Goal: Transaction & Acquisition: Purchase product/service

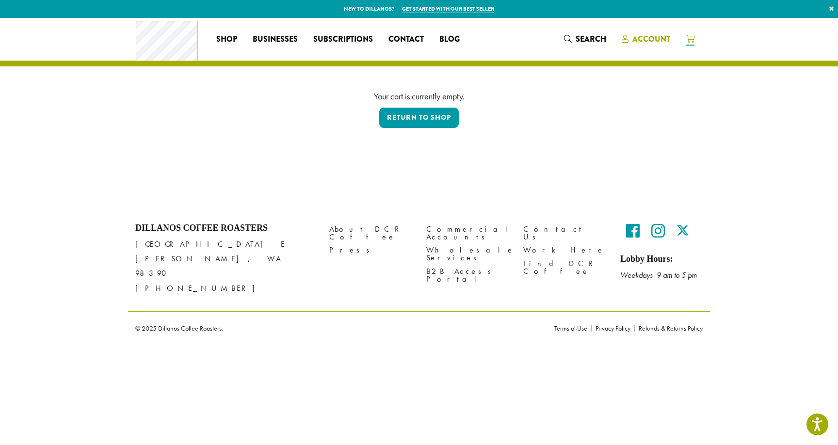
click at [645, 45] on span "Account" at bounding box center [646, 39] width 48 height 12
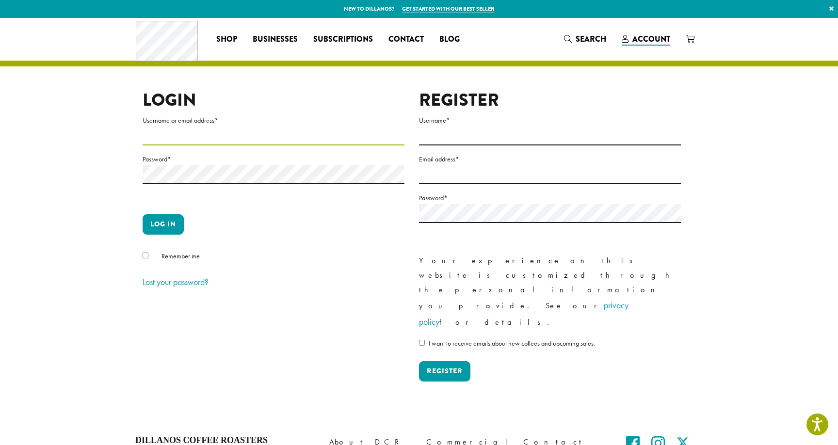
type input "**********"
click at [142, 256] on div "**********" at bounding box center [411, 244] width 553 height 308
click at [166, 221] on button "Log in" at bounding box center [163, 224] width 41 height 20
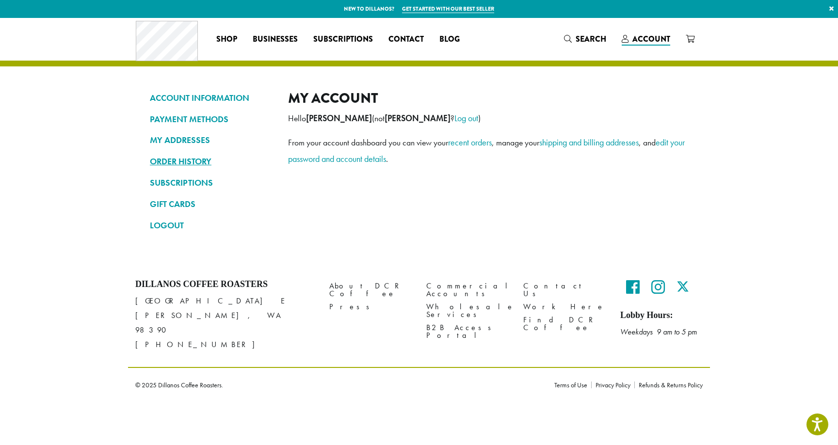
click at [162, 159] on link "ORDER HISTORY" at bounding box center [212, 161] width 124 height 16
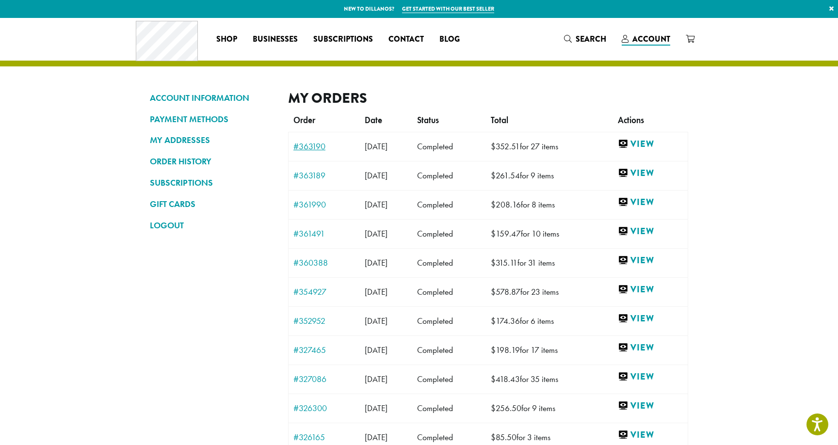
click at [324, 146] on link "#363190" at bounding box center [324, 146] width 62 height 9
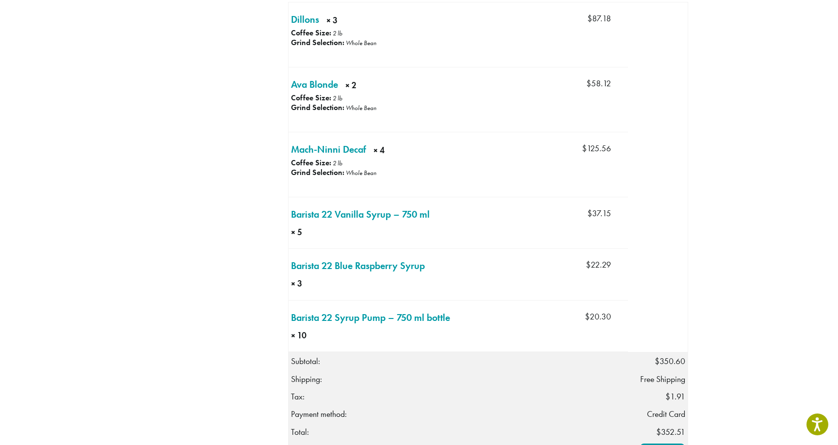
scroll to position [368, 0]
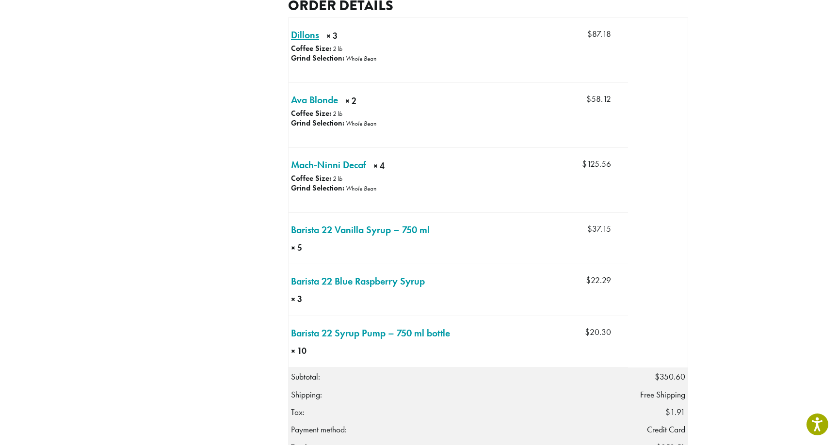
click at [306, 42] on link "Dillons × 3" at bounding box center [305, 35] width 28 height 15
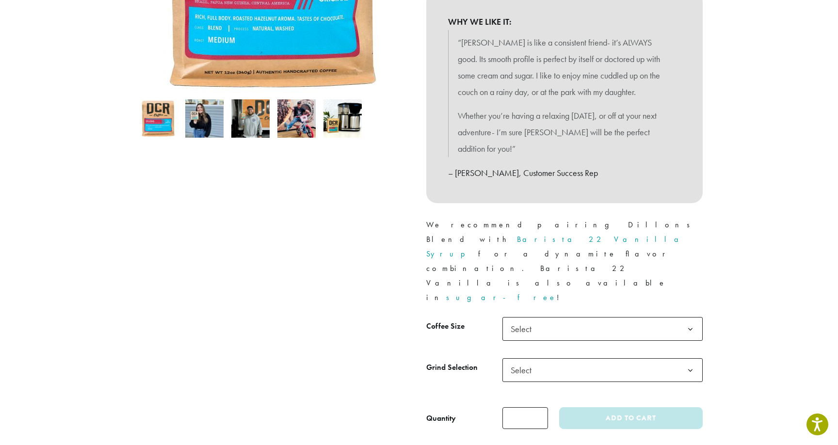
scroll to position [266, 0]
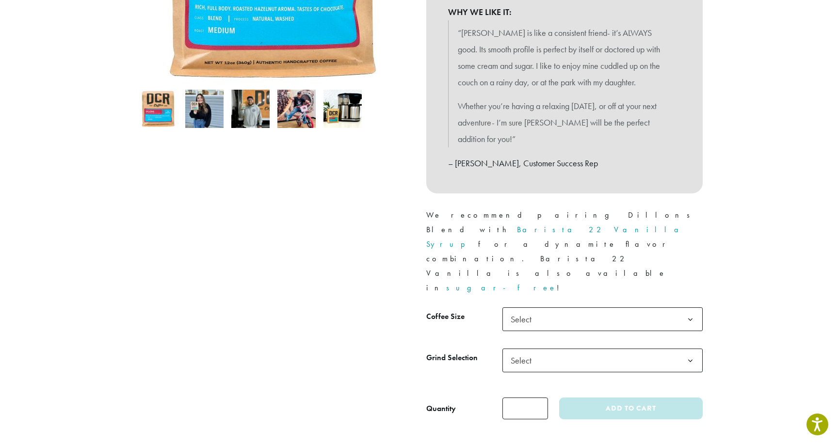
click at [656, 307] on span "Select" at bounding box center [602, 319] width 200 height 24
click at [650, 349] on span "Select" at bounding box center [602, 361] width 200 height 24
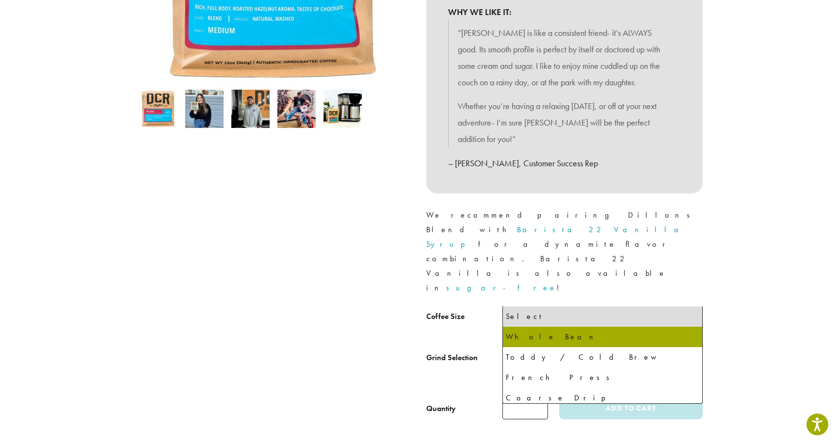
select select "**********"
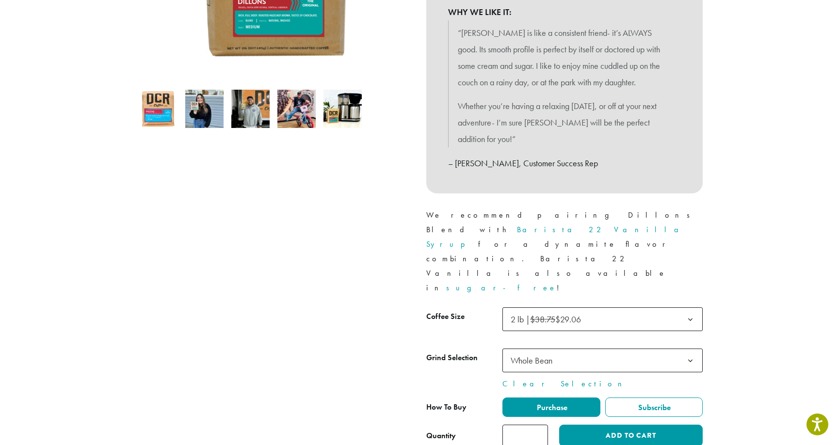
click at [539, 425] on input "*" at bounding box center [525, 436] width 46 height 22
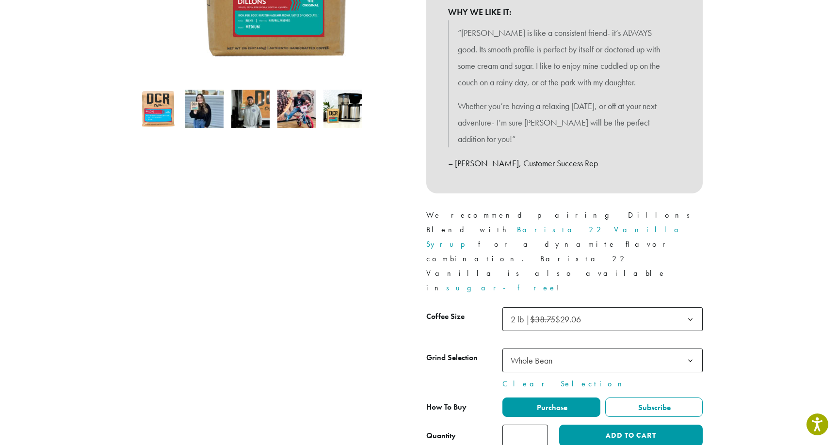
click at [539, 425] on input "*" at bounding box center [525, 436] width 46 height 22
type input "*"
click at [539, 425] on input "*" at bounding box center [525, 436] width 46 height 22
click at [585, 425] on button "Add to cart" at bounding box center [630, 436] width 143 height 22
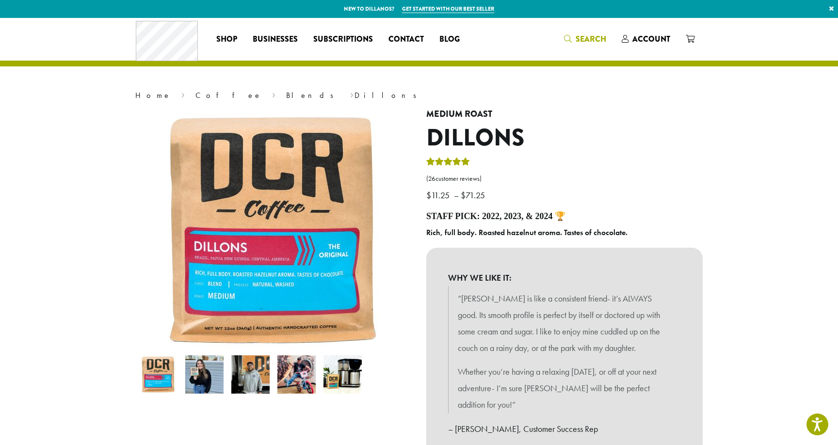
click at [581, 41] on span "Search" at bounding box center [590, 38] width 31 height 11
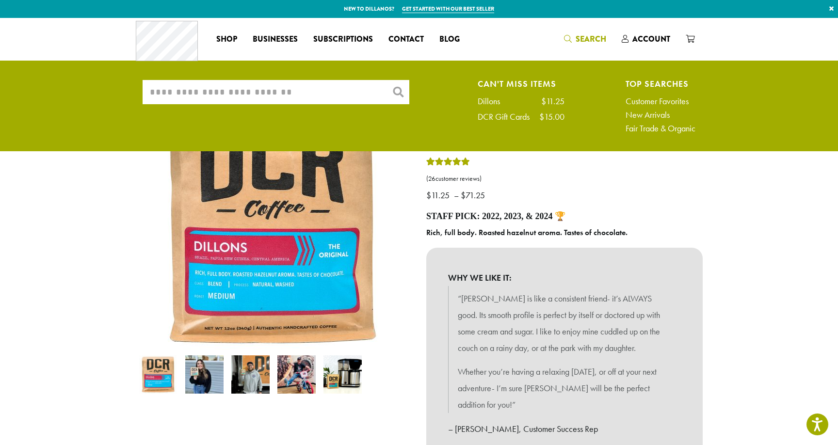
click at [215, 94] on input "What are you searching for?" at bounding box center [276, 92] width 267 height 24
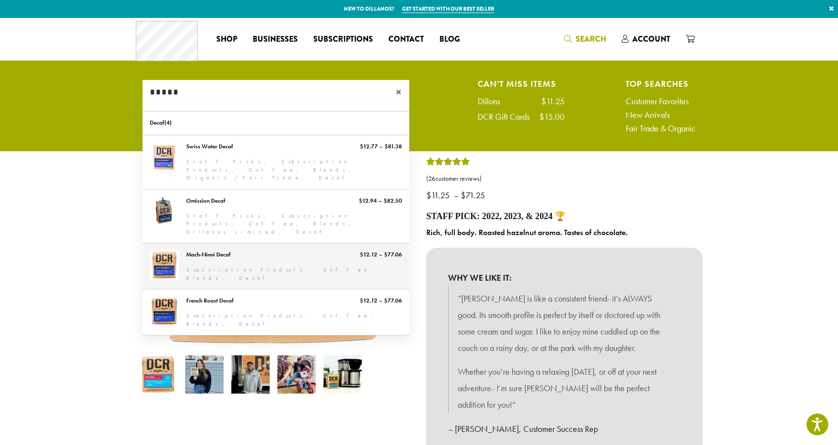
type input "*****"
click at [247, 243] on link "Mach-Ninni Decaf" at bounding box center [276, 266] width 267 height 46
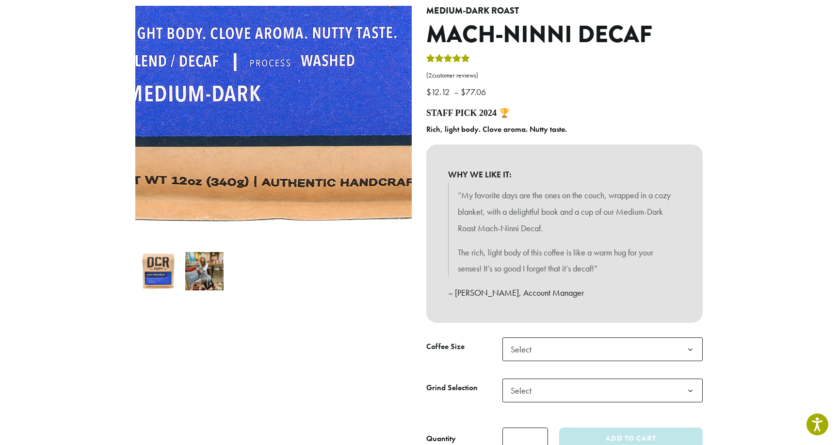
scroll to position [112, 0]
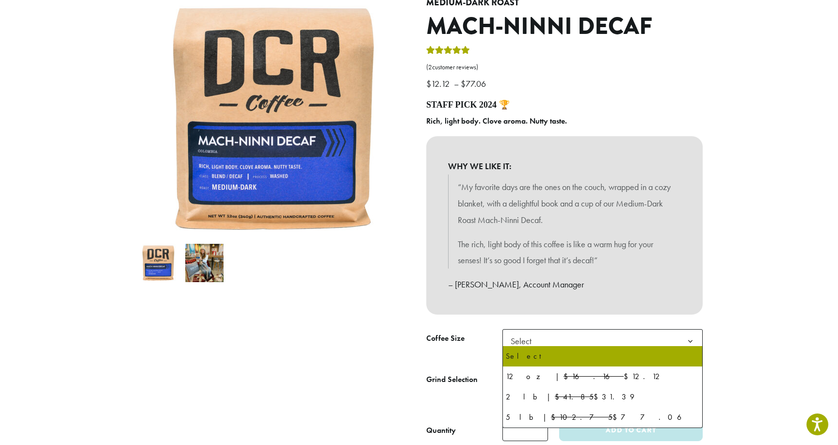
click at [649, 336] on span "Select" at bounding box center [602, 341] width 200 height 24
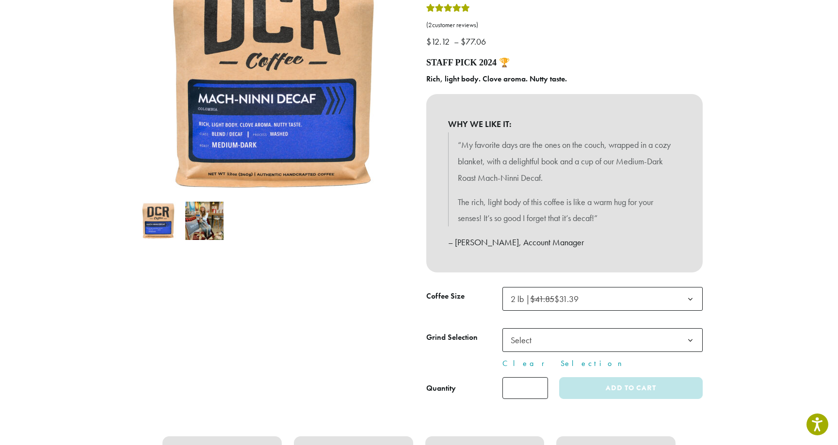
scroll to position [165, 0]
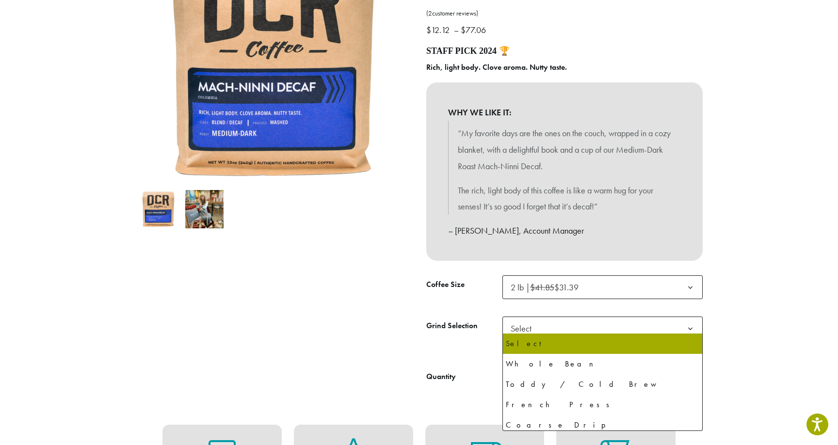
click at [612, 325] on span "Select" at bounding box center [602, 329] width 200 height 24
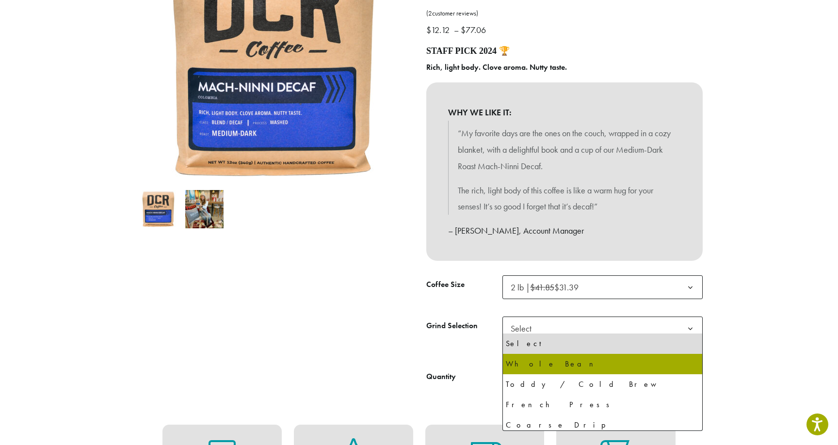
select select "**********"
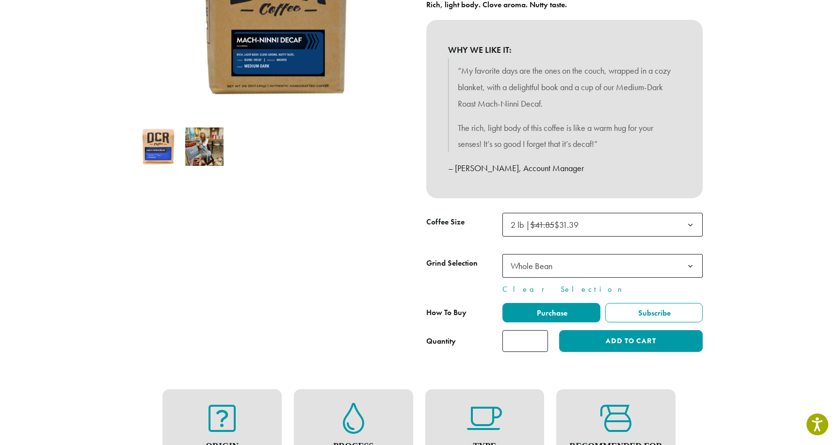
scroll to position [240, 0]
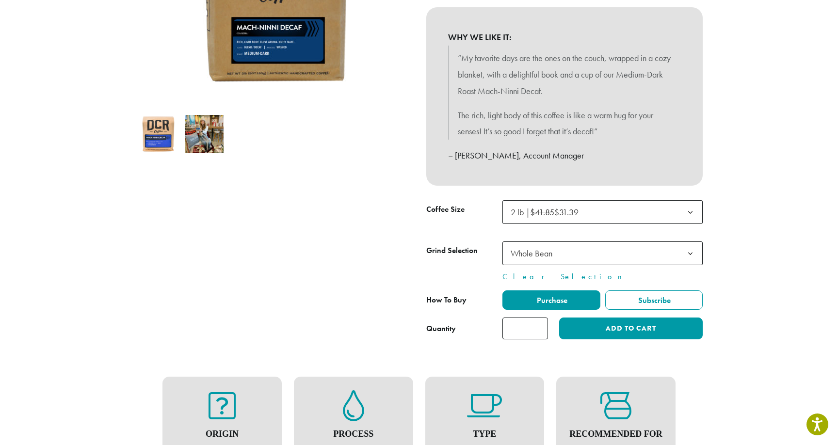
click at [540, 321] on input "*" at bounding box center [525, 329] width 46 height 22
type input "*"
click at [540, 321] on input "*" at bounding box center [525, 329] width 46 height 22
click at [584, 324] on button "Add to cart" at bounding box center [630, 329] width 143 height 22
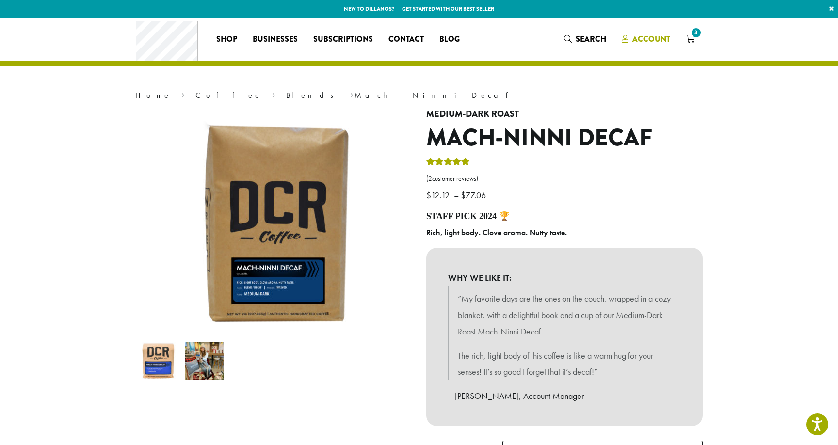
click at [643, 32] on link "Account" at bounding box center [646, 39] width 64 height 16
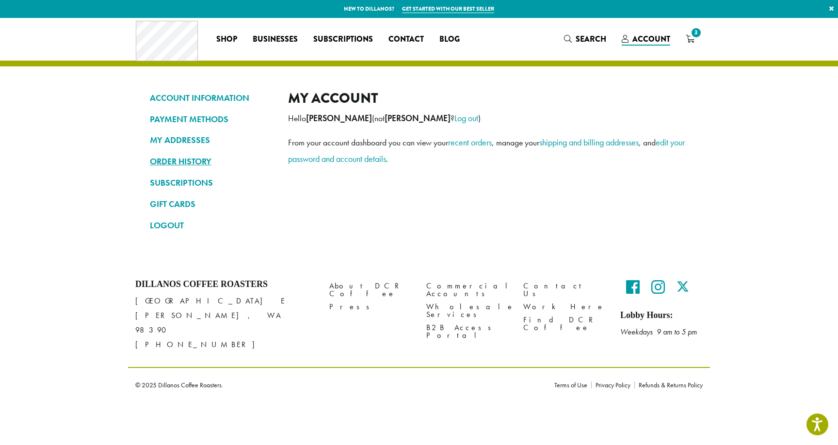
click at [213, 159] on link "ORDER HISTORY" at bounding box center [212, 161] width 124 height 16
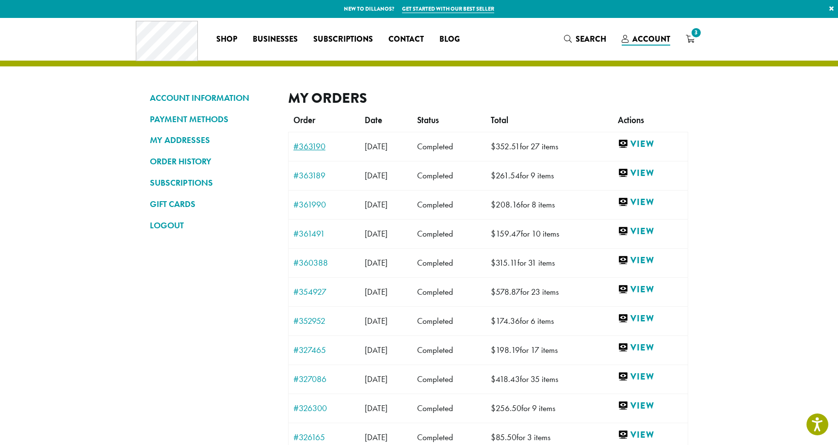
click at [316, 147] on link "#363190" at bounding box center [324, 146] width 62 height 9
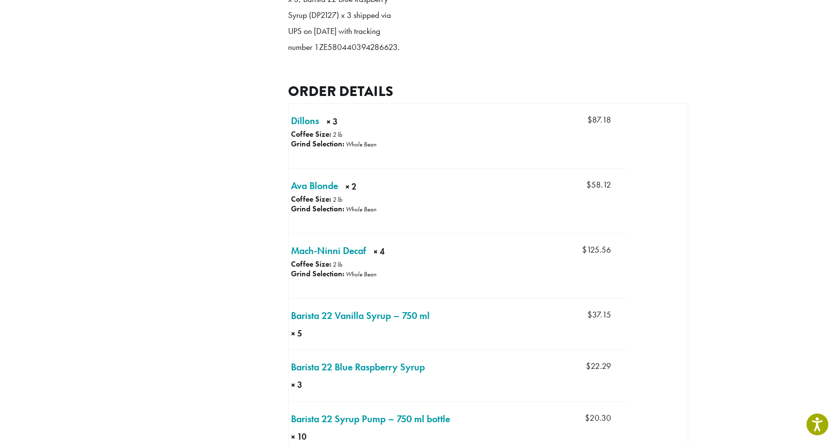
scroll to position [284, 0]
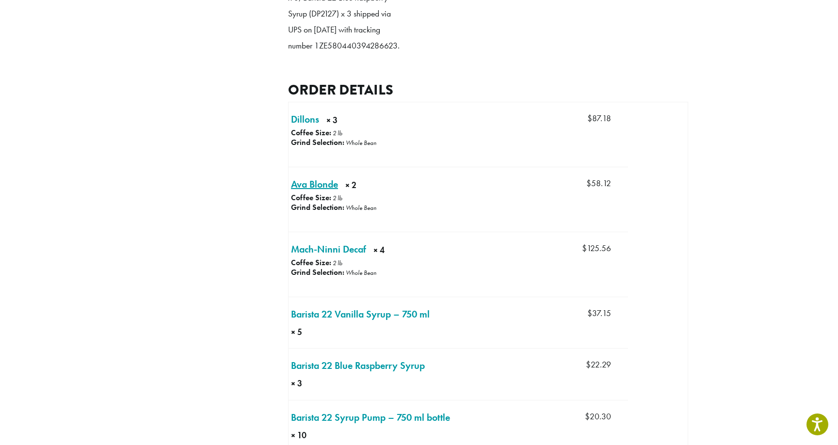
click at [317, 191] on link "Ava Blonde × 2" at bounding box center [314, 184] width 47 height 15
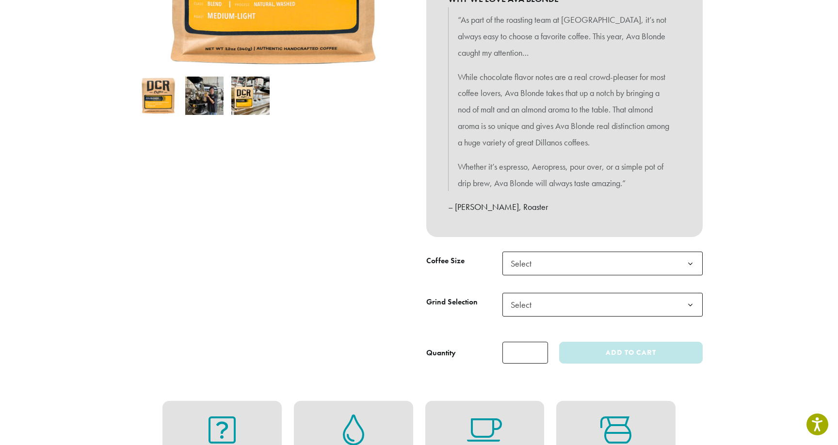
scroll to position [281, 0]
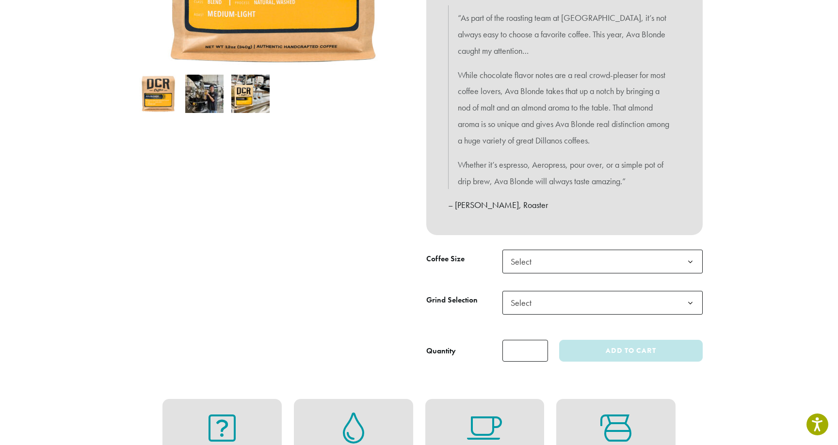
click at [550, 257] on span "Select" at bounding box center [602, 262] width 200 height 24
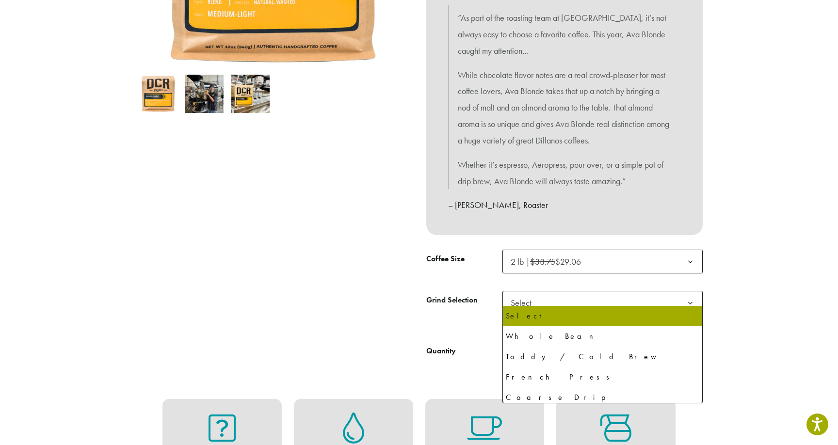
click at [564, 301] on span "Select" at bounding box center [602, 303] width 200 height 24
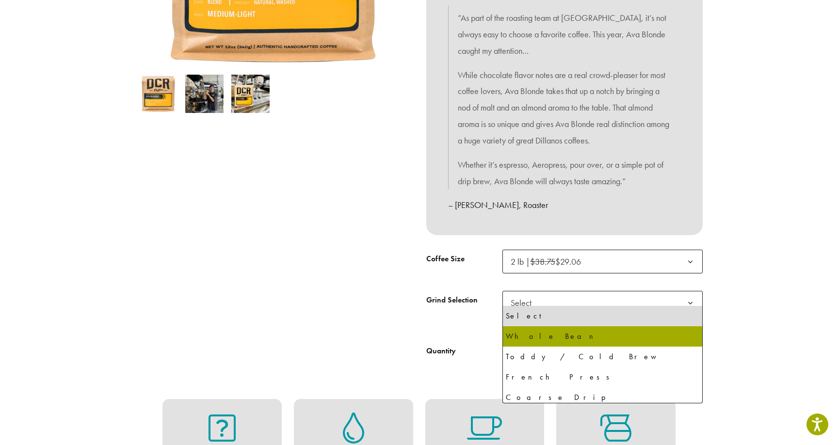
select select "**********"
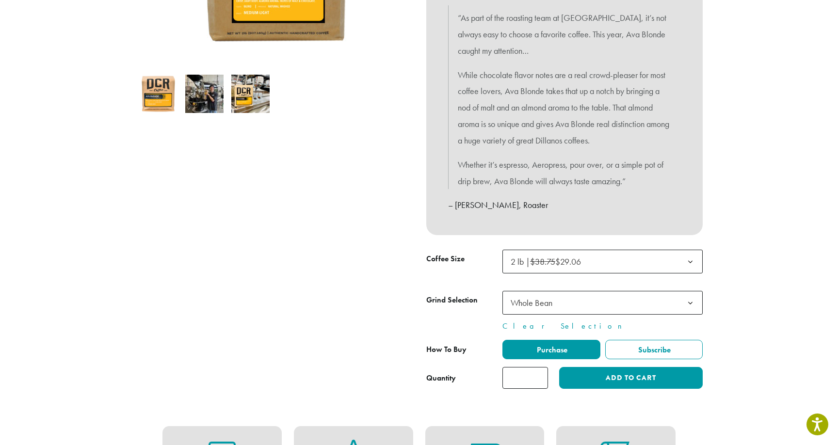
click at [539, 368] on input "*" at bounding box center [525, 378] width 46 height 22
type input "*"
click at [539, 368] on input "*" at bounding box center [525, 378] width 46 height 22
click at [571, 376] on button "Add to cart" at bounding box center [630, 378] width 143 height 22
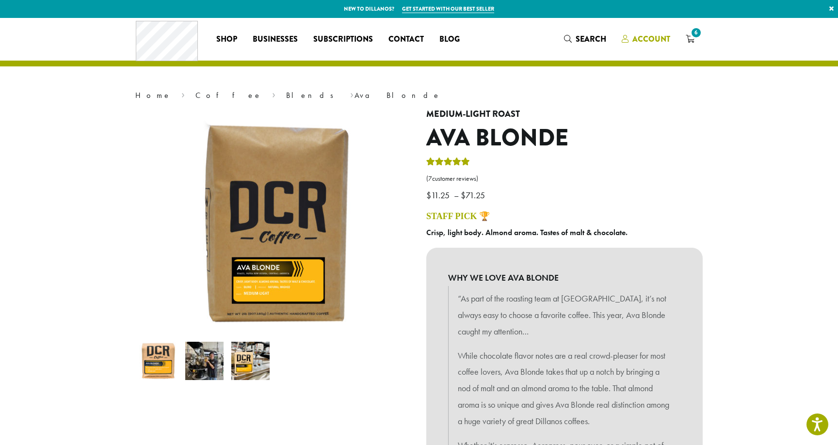
click at [641, 38] on span "Account" at bounding box center [651, 38] width 38 height 11
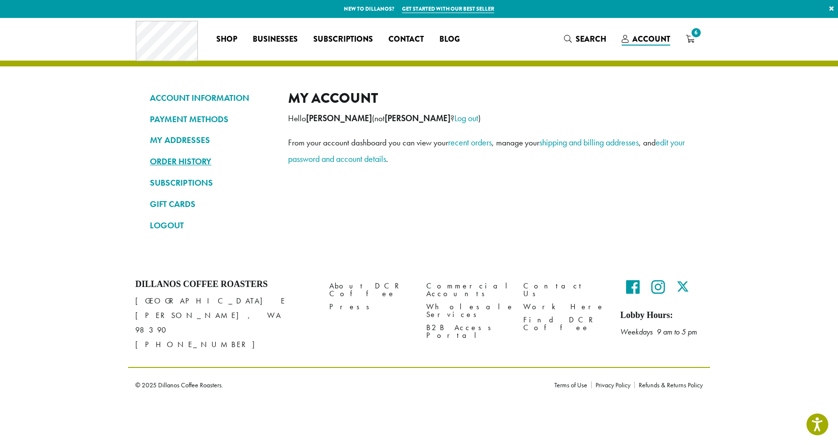
click at [203, 155] on link "ORDER HISTORY" at bounding box center [212, 161] width 124 height 16
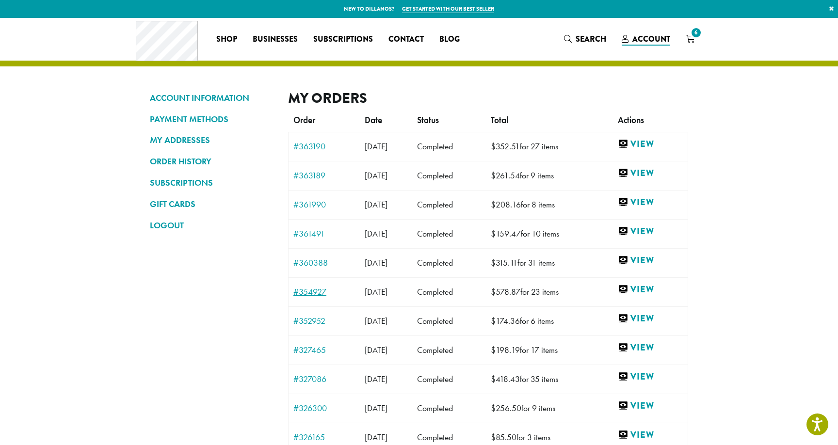
click at [324, 289] on link "#354927" at bounding box center [324, 291] width 62 height 9
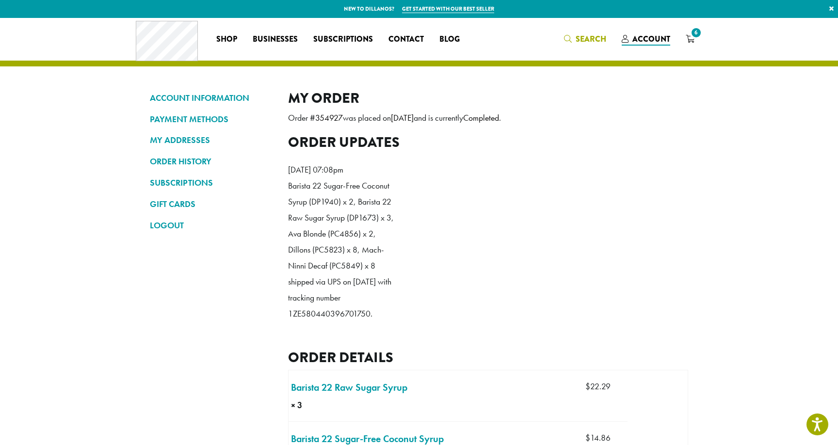
click at [599, 33] on span "Search" at bounding box center [590, 38] width 31 height 11
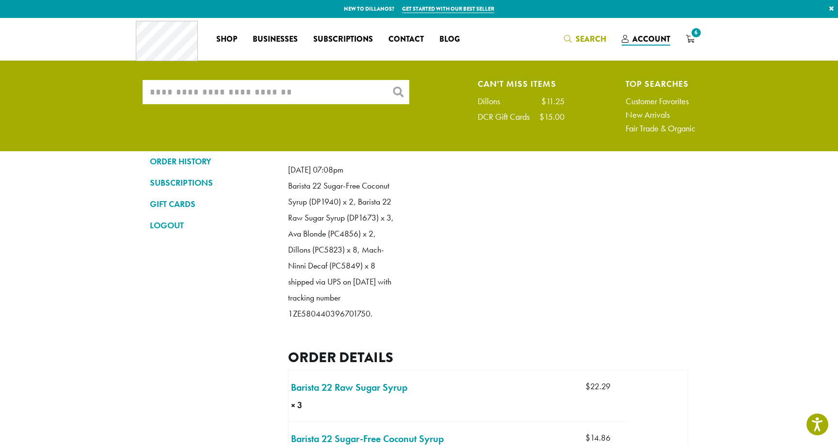
click at [285, 89] on input "What are you searching for?" at bounding box center [276, 92] width 267 height 24
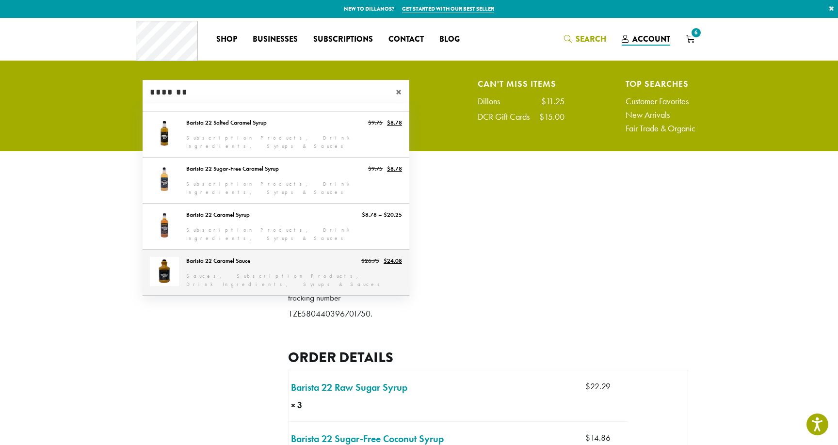
type input "*******"
click at [308, 262] on link "Barista 22 Caramel Sauce" at bounding box center [276, 273] width 267 height 46
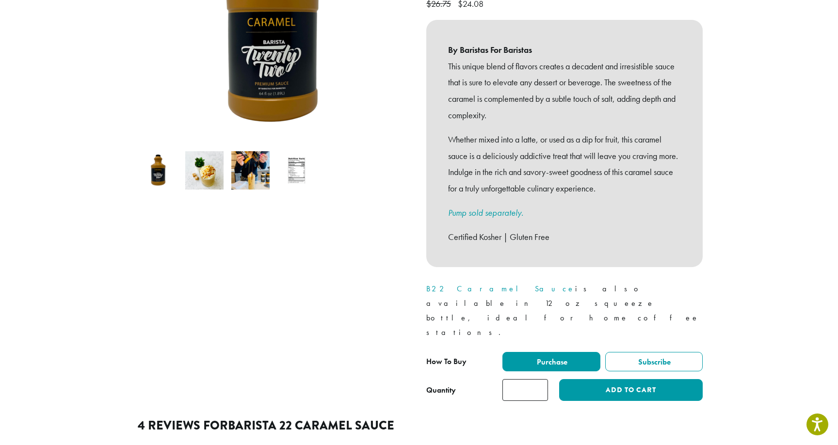
type input "*"
click at [538, 379] on input "*" at bounding box center [525, 390] width 46 height 22
click at [608, 379] on button "Add to cart" at bounding box center [630, 390] width 143 height 22
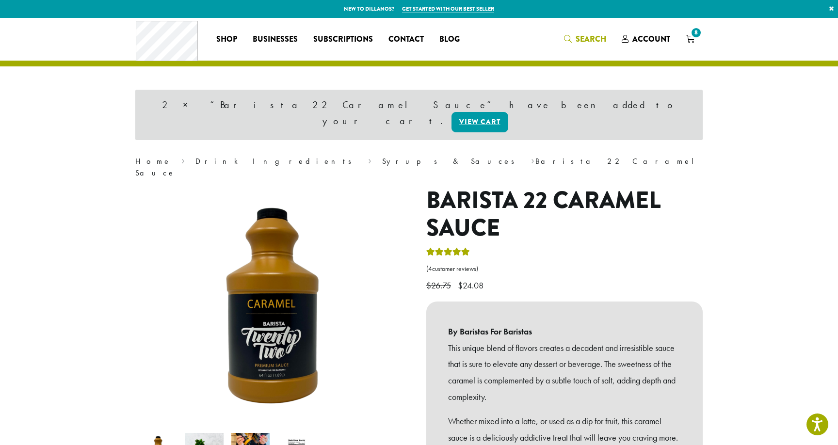
click at [579, 43] on span "Search" at bounding box center [590, 38] width 31 height 11
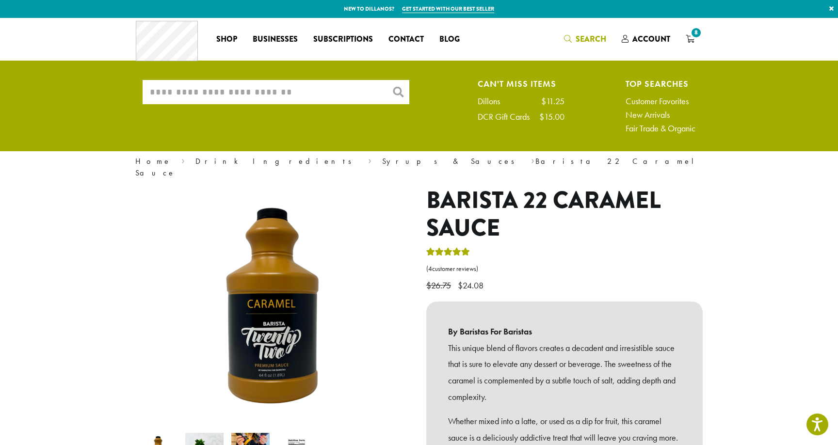
click at [235, 83] on input "What are you searching for?" at bounding box center [276, 92] width 267 height 24
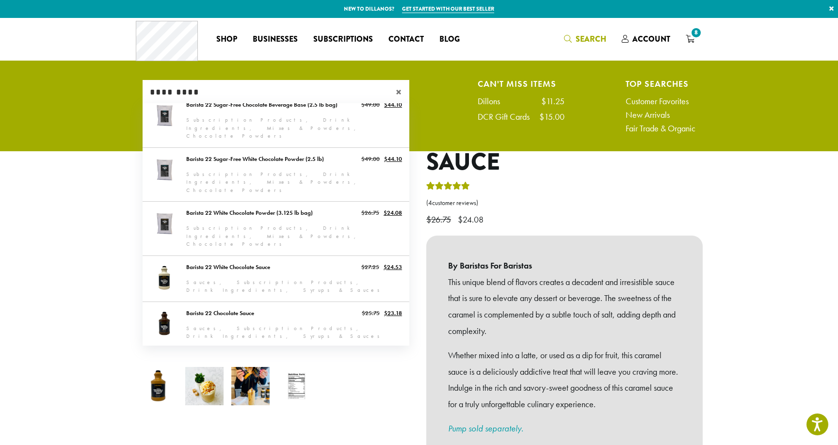
scroll to position [44, 0]
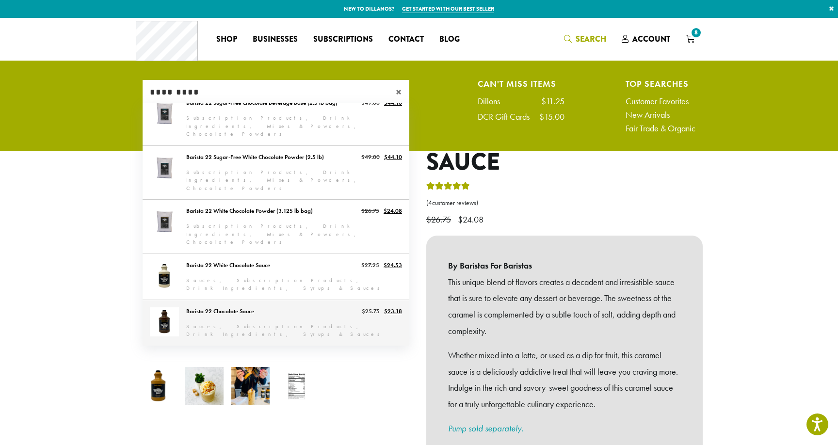
type input "*********"
click at [256, 300] on link "Barista 22 Chocolate Sauce" at bounding box center [276, 323] width 267 height 46
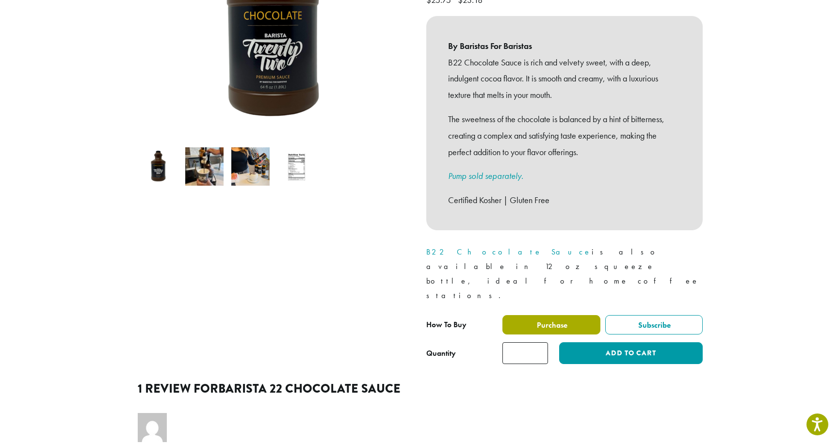
scroll to position [221, 0]
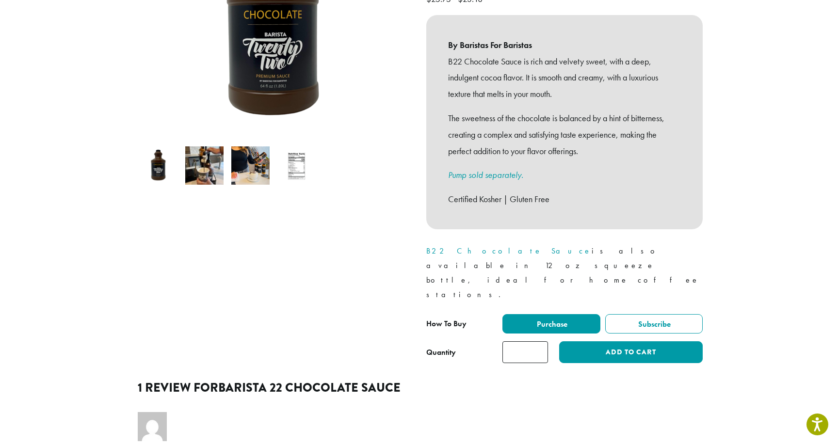
click at [539, 341] on input "*" at bounding box center [525, 352] width 46 height 22
type input "*"
click at [539, 341] on input "*" at bounding box center [525, 352] width 46 height 22
click at [621, 341] on button "Add to cart" at bounding box center [630, 352] width 143 height 22
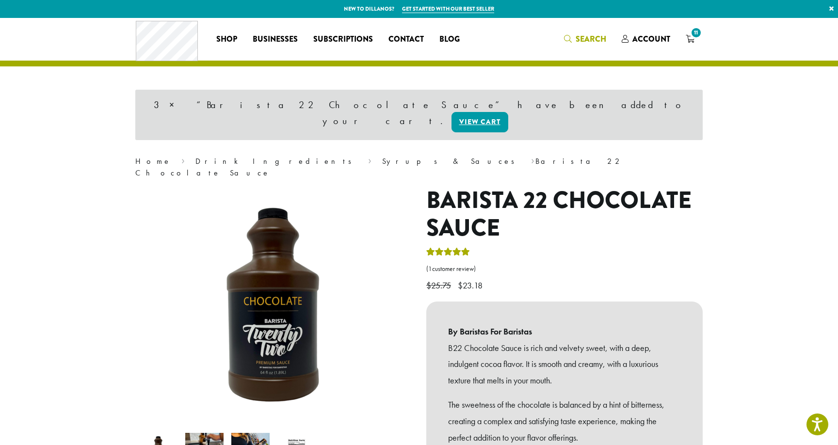
click at [592, 33] on span "Search" at bounding box center [590, 38] width 31 height 11
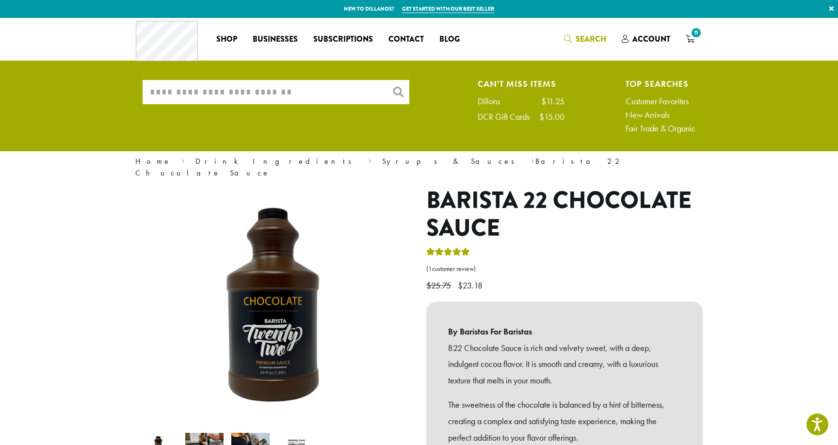
click at [227, 90] on input "What are you searching for?" at bounding box center [276, 92] width 267 height 24
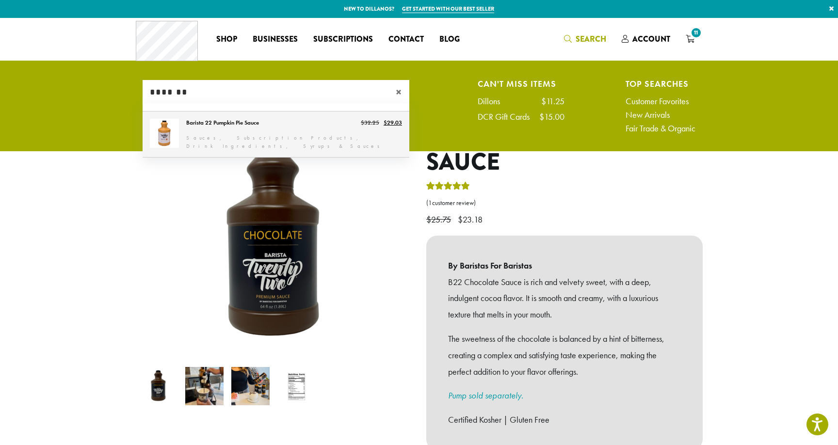
type input "*******"
click at [234, 146] on link "Barista 22 Pumpkin Pie Sauce" at bounding box center [276, 135] width 267 height 46
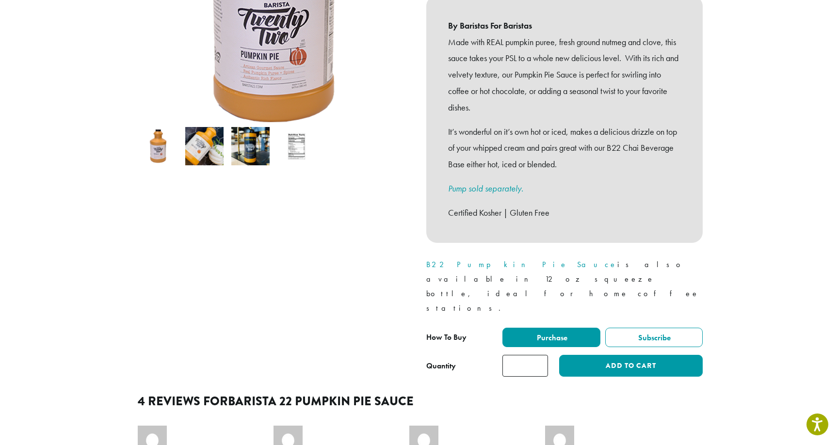
scroll to position [247, 0]
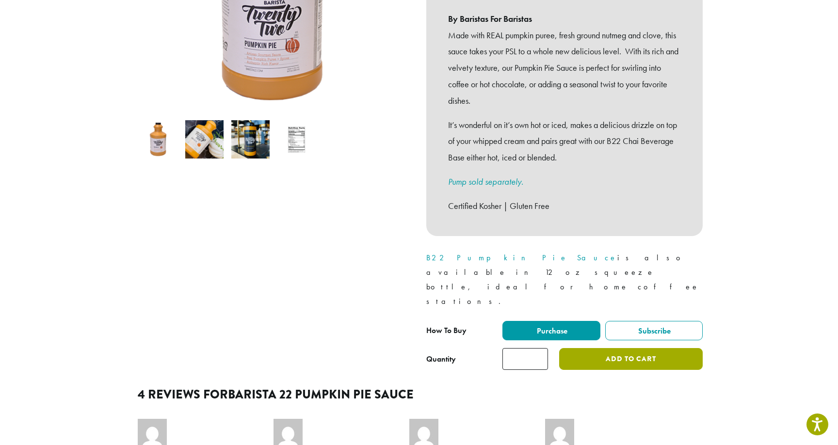
click at [591, 348] on button "Add to cart" at bounding box center [630, 359] width 143 height 22
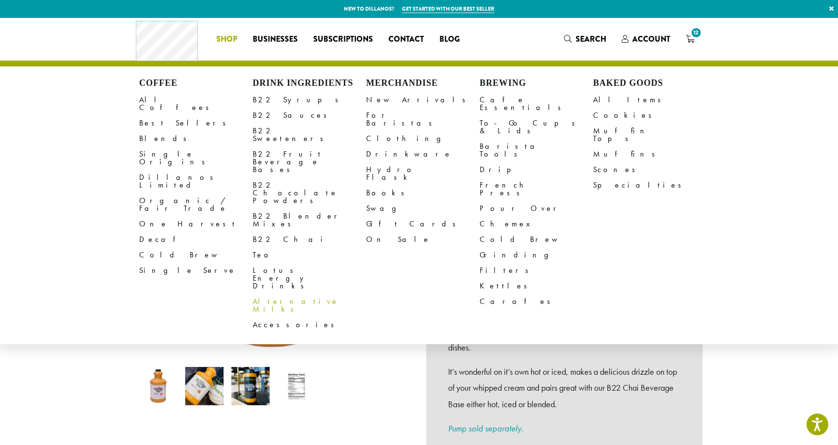
click at [289, 294] on link "Alternative Milks" at bounding box center [309, 305] width 113 height 23
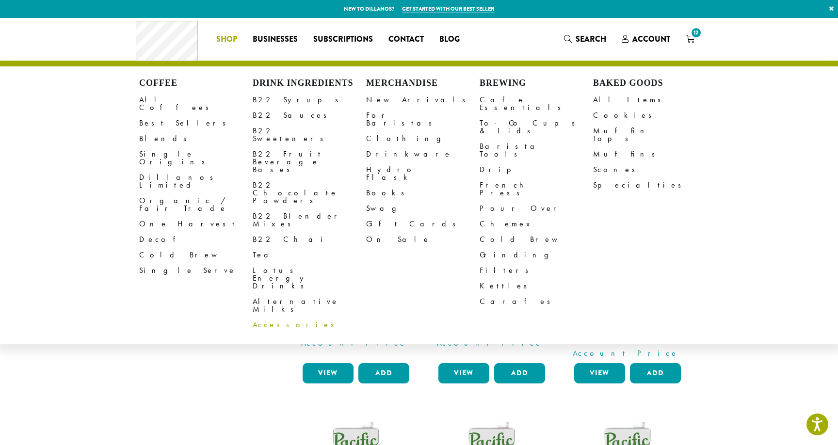
click at [287, 317] on link "Accessories" at bounding box center [309, 325] width 113 height 16
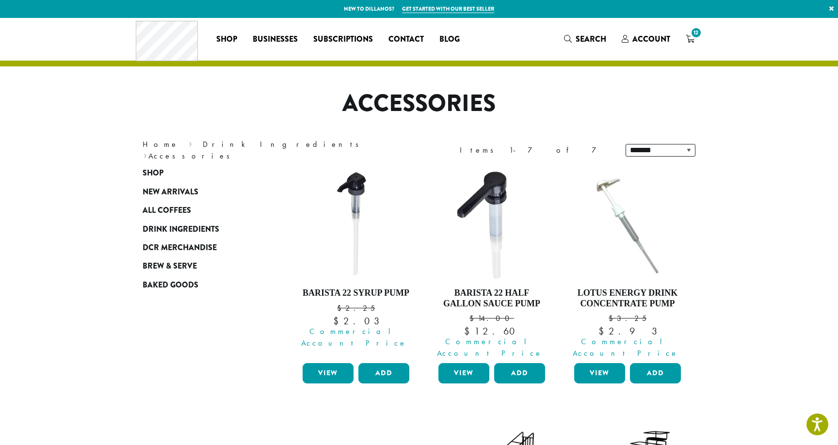
click at [353, 203] on img at bounding box center [356, 225] width 112 height 112
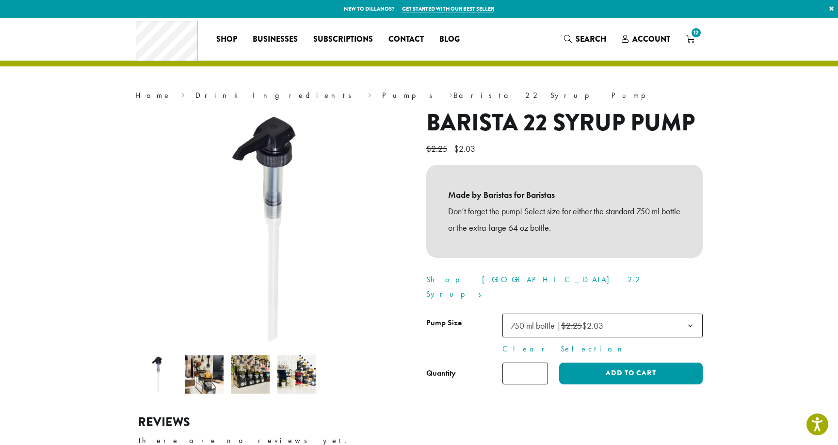
click at [539, 363] on input "*" at bounding box center [525, 374] width 46 height 22
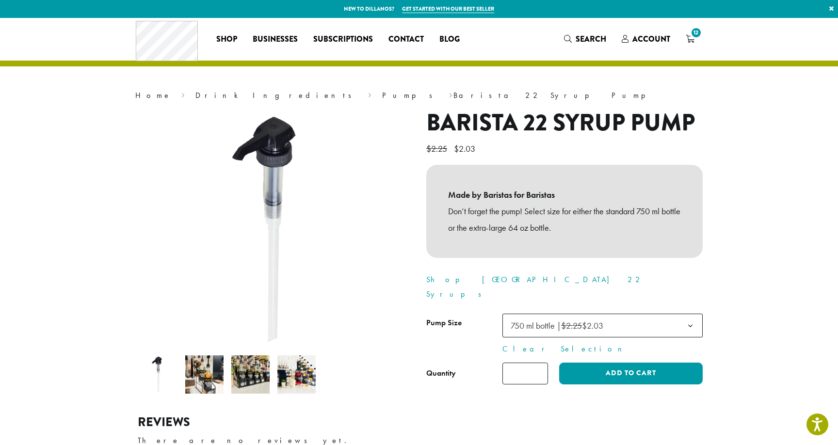
click at [539, 363] on input "*" at bounding box center [525, 374] width 46 height 22
click at [539, 363] on input "**" at bounding box center [525, 374] width 46 height 22
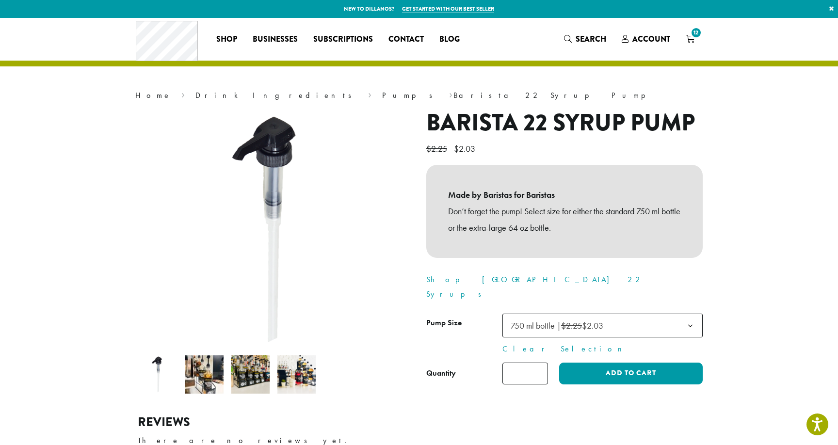
click at [539, 363] on input "**" at bounding box center [525, 374] width 46 height 22
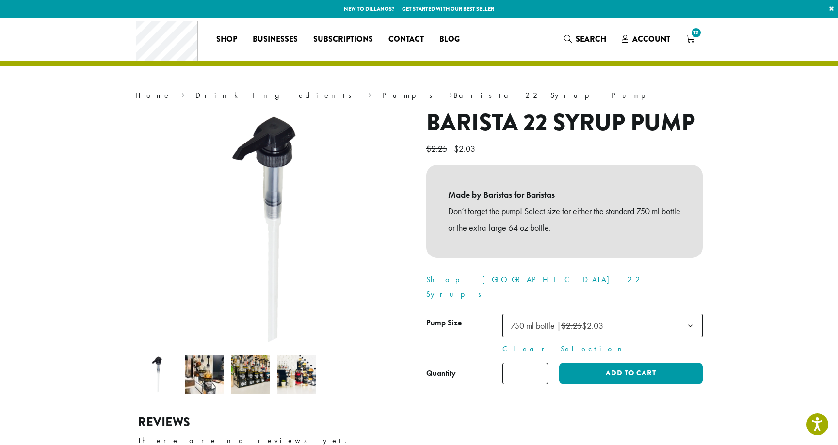
click at [539, 363] on input "**" at bounding box center [525, 374] width 46 height 22
type input "**"
click at [539, 363] on input "**" at bounding box center [525, 374] width 46 height 22
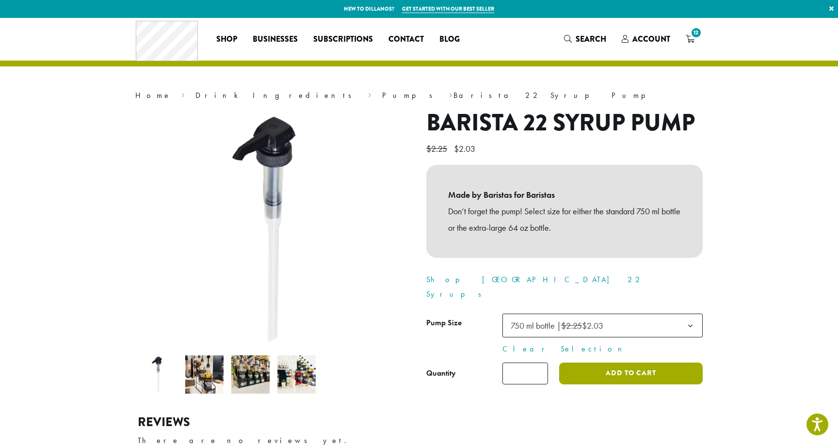
click at [578, 363] on button "Add to cart" at bounding box center [630, 374] width 143 height 22
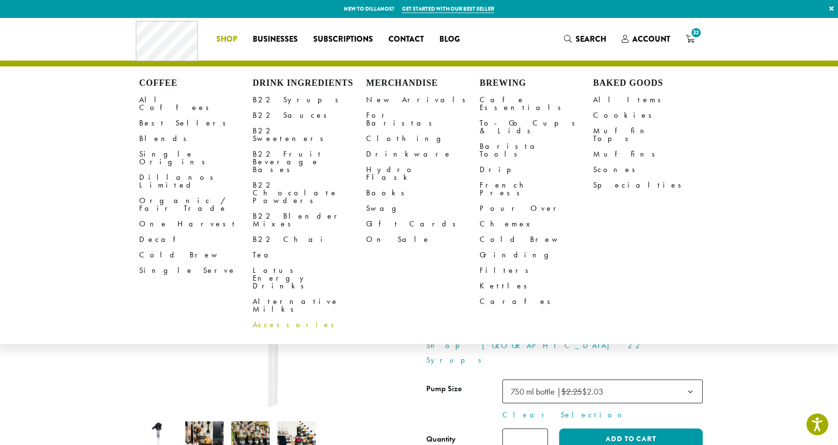
click at [282, 317] on link "Accessories" at bounding box center [309, 325] width 113 height 16
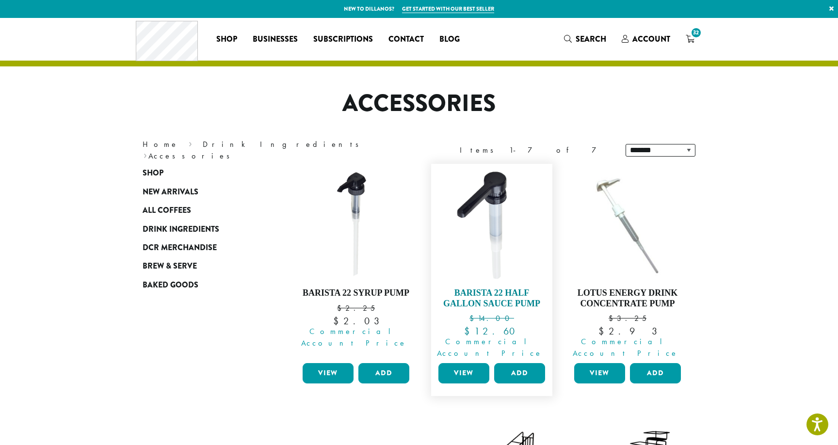
click at [474, 221] on img at bounding box center [492, 225] width 112 height 112
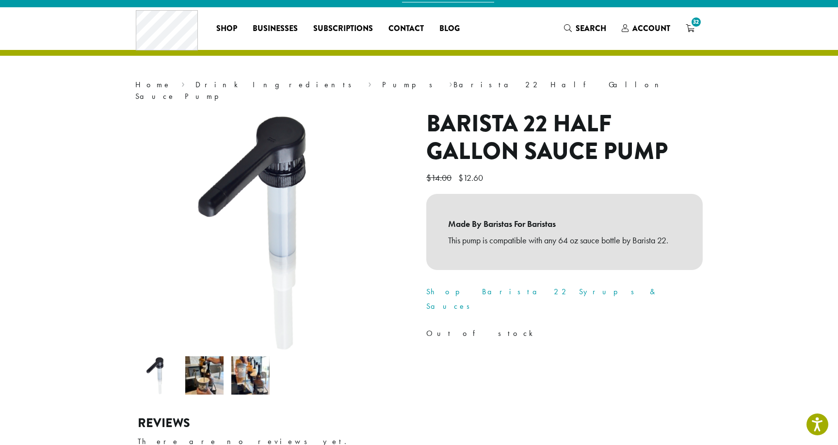
scroll to position [15, 0]
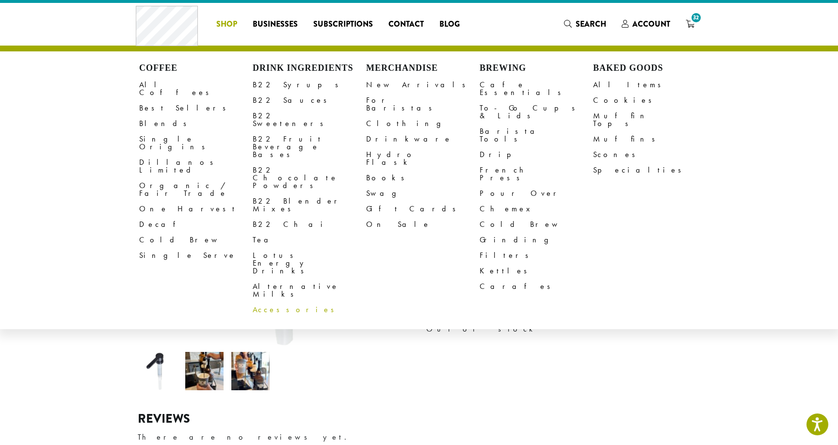
click at [264, 302] on link "Accessories" at bounding box center [309, 310] width 113 height 16
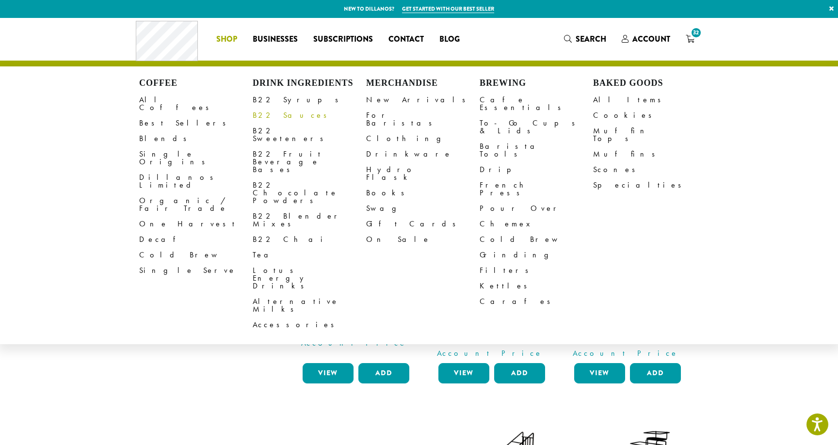
click at [276, 117] on link "B22 Sauces" at bounding box center [309, 116] width 113 height 16
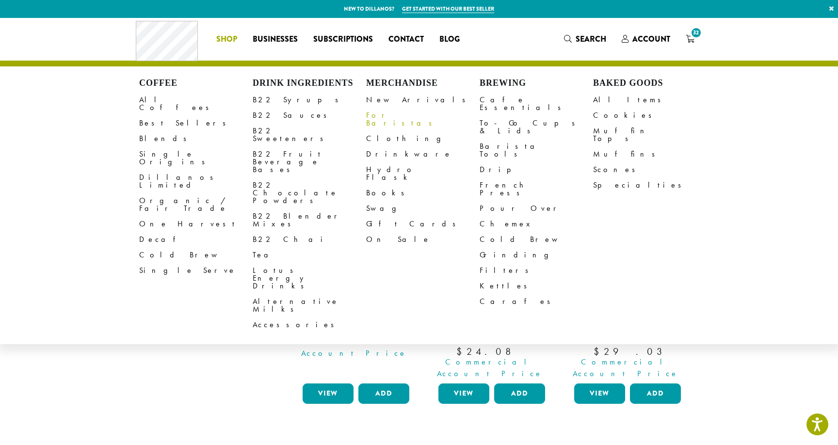
click at [393, 117] on link "For Baristas" at bounding box center [422, 119] width 113 height 23
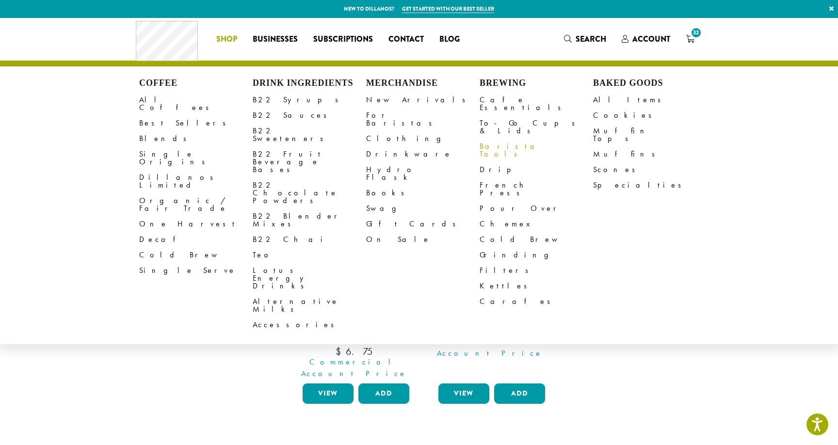
click at [505, 139] on link "Barista Tools" at bounding box center [535, 150] width 113 height 23
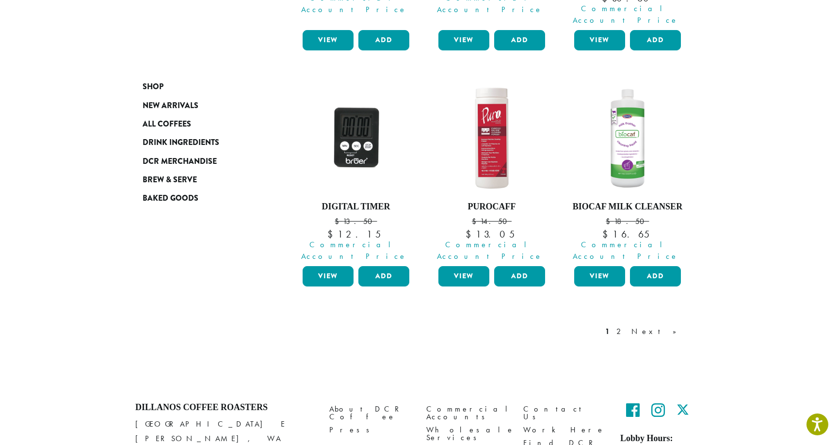
scroll to position [855, 0]
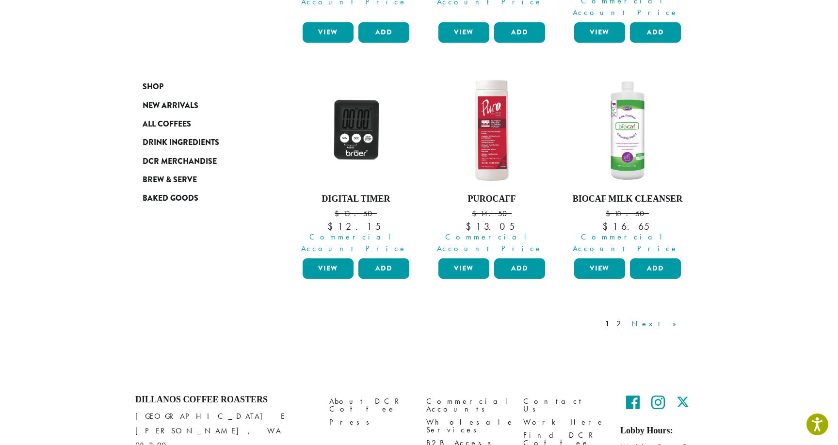
click at [669, 318] on link "Next »" at bounding box center [657, 324] width 56 height 12
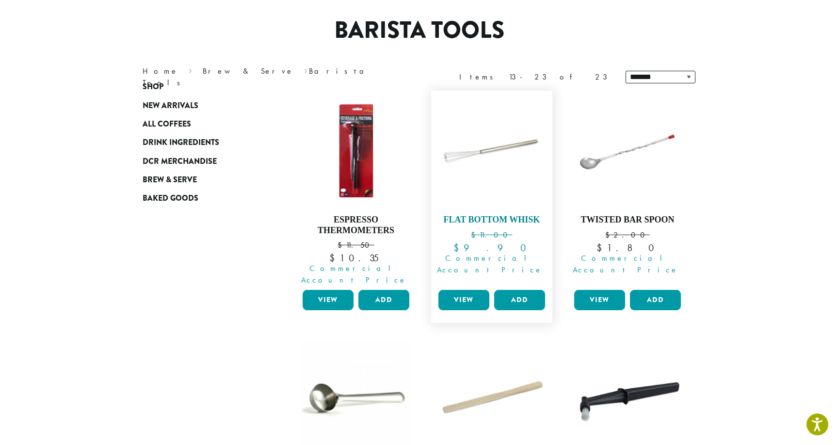
scroll to position [67, 0]
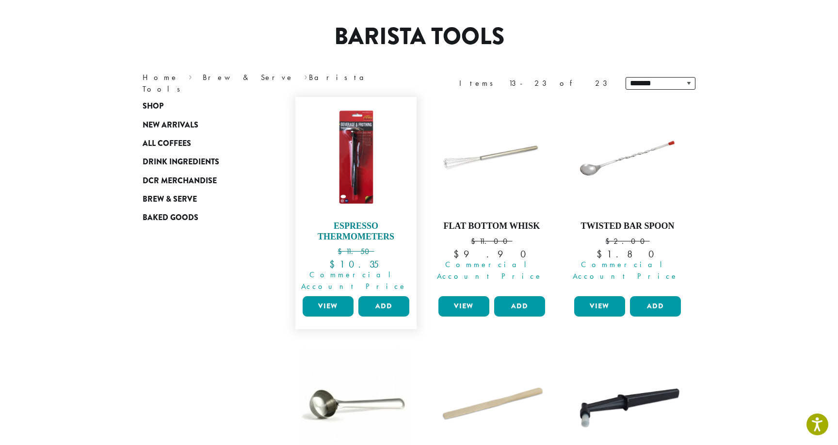
click at [358, 155] on img at bounding box center [356, 158] width 112 height 112
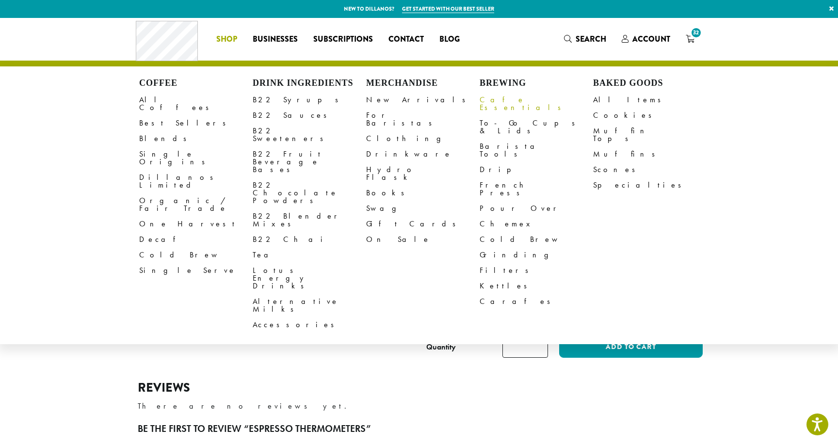
click at [512, 101] on link "Cafe Essentials" at bounding box center [535, 103] width 113 height 23
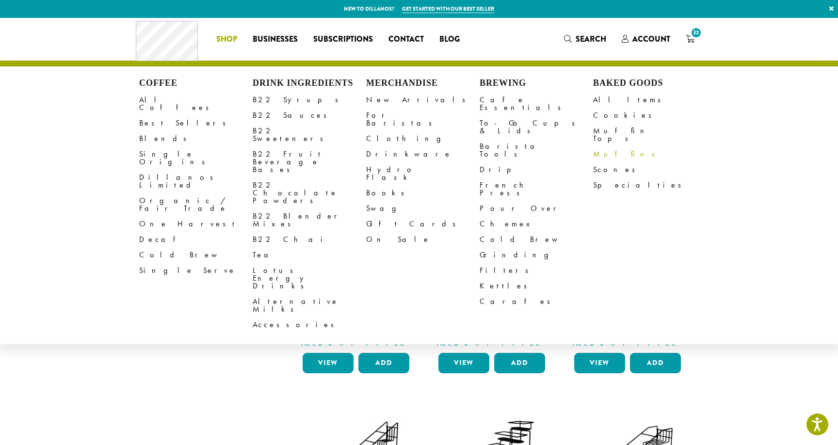
click at [609, 146] on link "Muffins" at bounding box center [649, 154] width 113 height 16
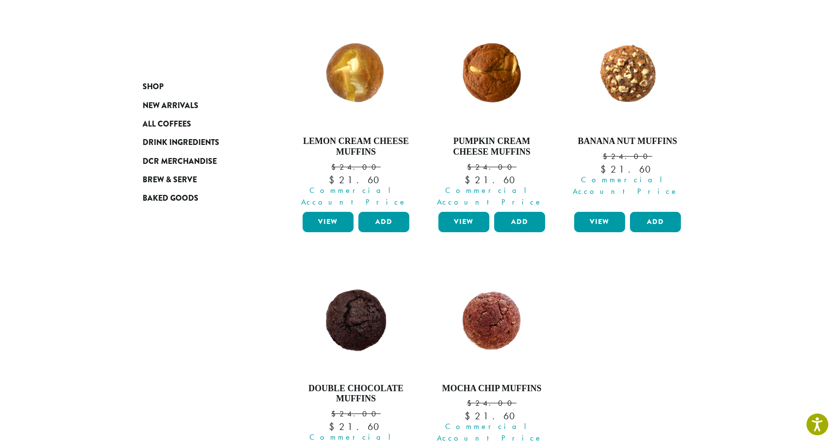
scroll to position [393, 0]
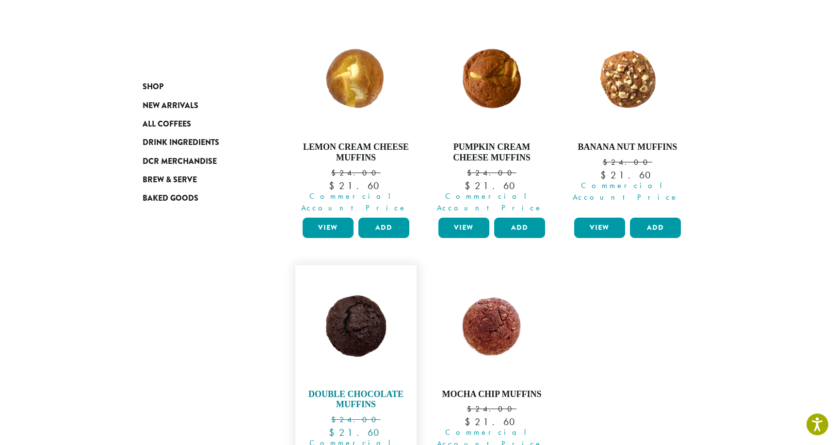
click at [376, 307] on img at bounding box center [356, 326] width 112 height 112
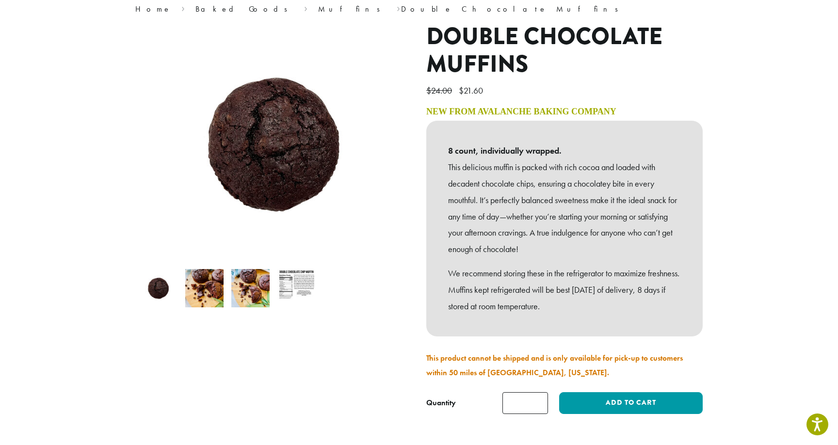
scroll to position [87, 0]
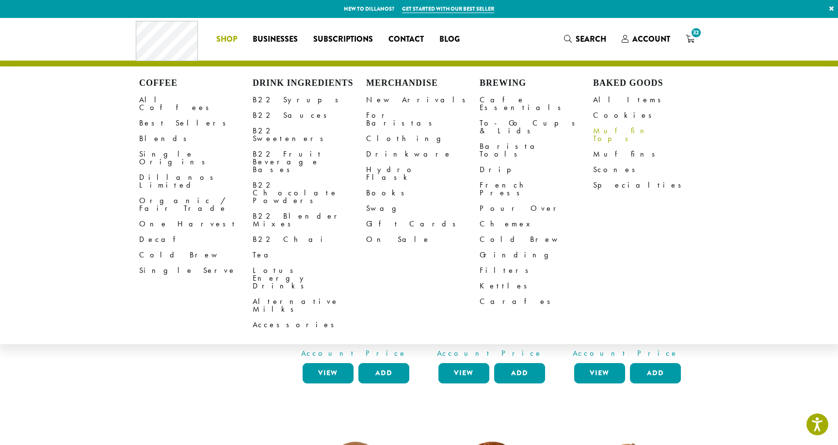
click at [600, 133] on link "Muffin Tops" at bounding box center [649, 134] width 113 height 23
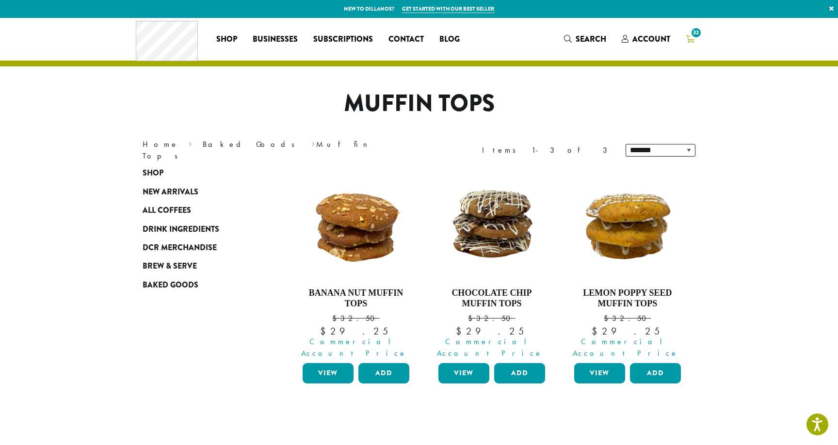
click at [696, 28] on span "32" at bounding box center [695, 32] width 13 height 13
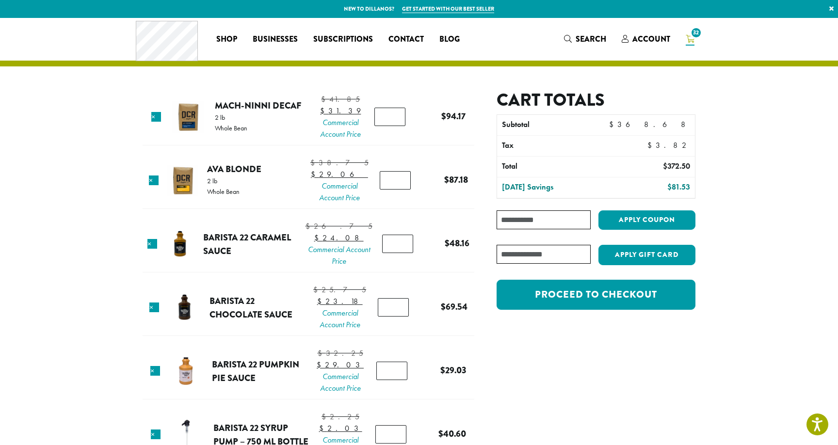
scroll to position [29, 0]
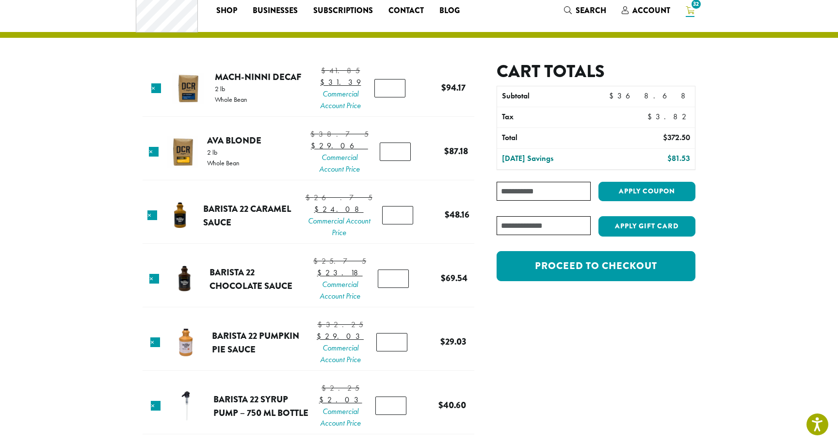
type input "*"
click at [397, 161] on input "*" at bounding box center [395, 152] width 31 height 18
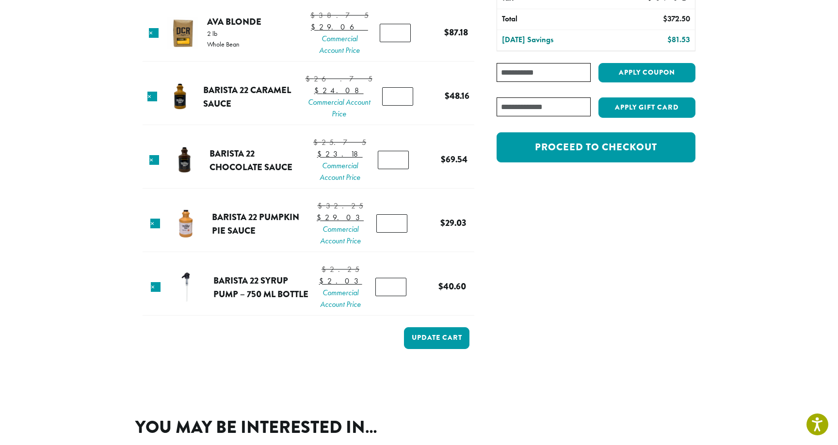
scroll to position [148, 0]
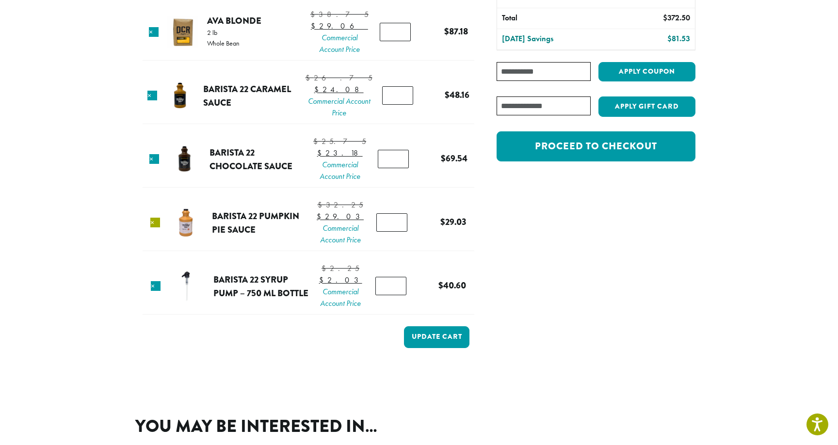
click at [157, 227] on link "×" at bounding box center [155, 223] width 10 height 10
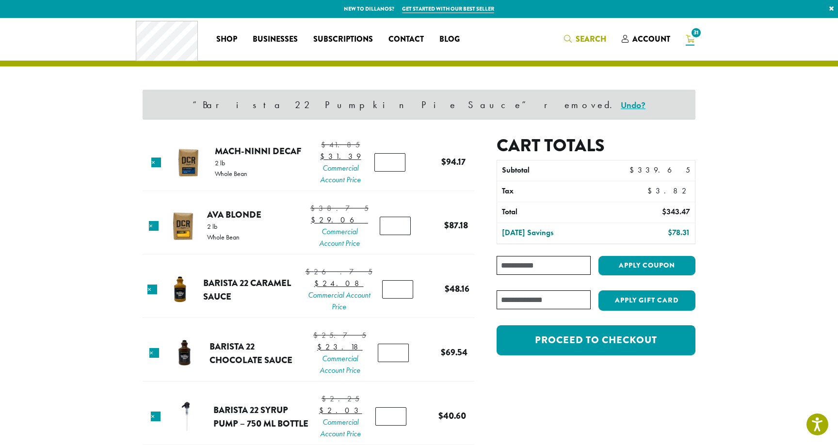
scroll to position [0, 0]
click at [582, 37] on span "Search" at bounding box center [590, 38] width 31 height 11
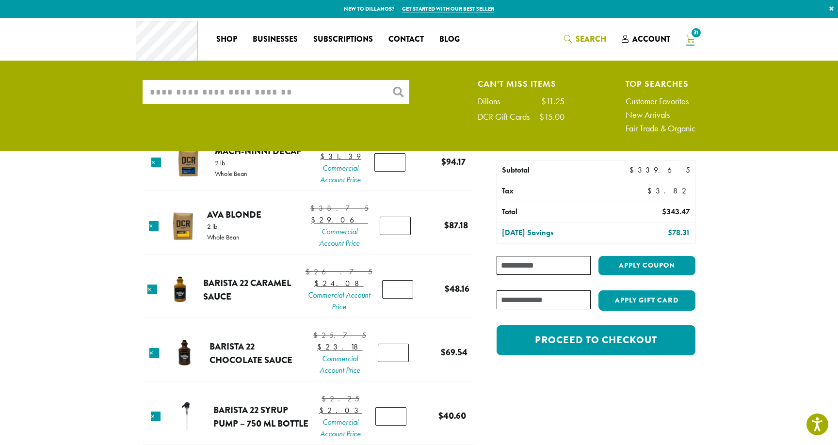
click at [270, 88] on input "What are you searching for?" at bounding box center [276, 92] width 267 height 24
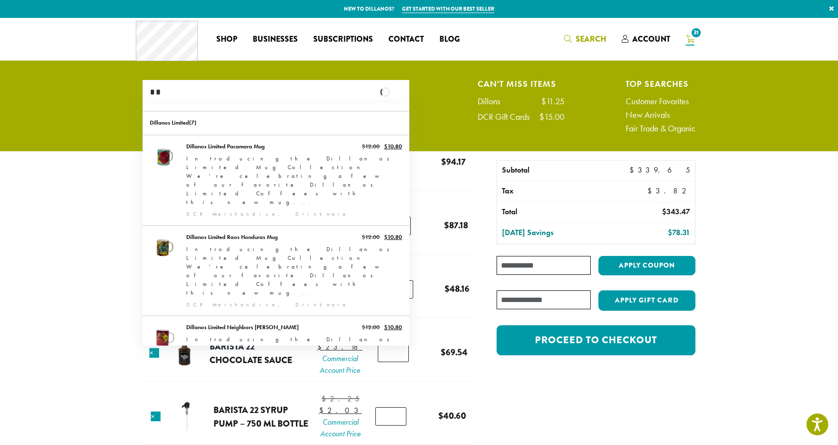
type input "*"
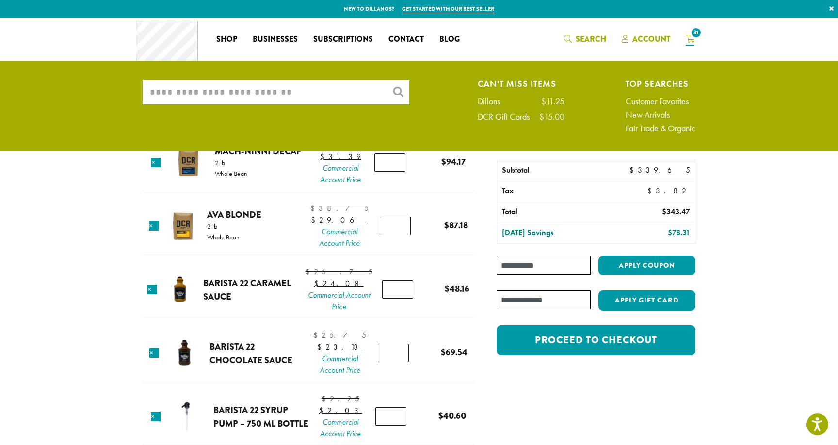
click at [639, 38] on span "Account" at bounding box center [651, 38] width 38 height 11
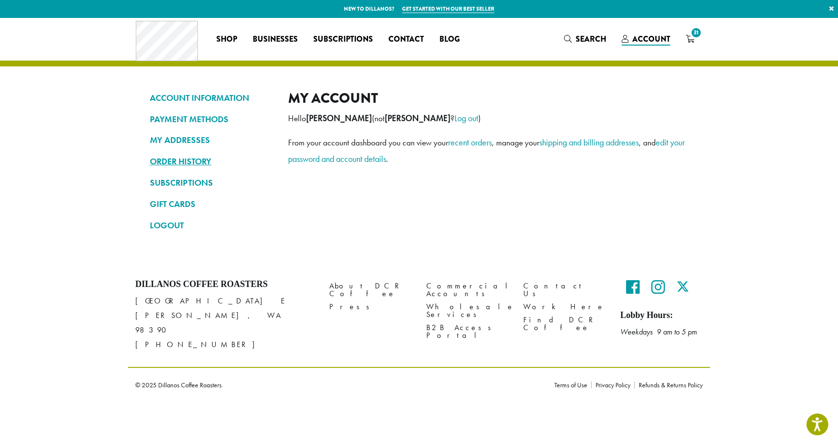
click at [208, 153] on link "ORDER HISTORY" at bounding box center [212, 161] width 124 height 16
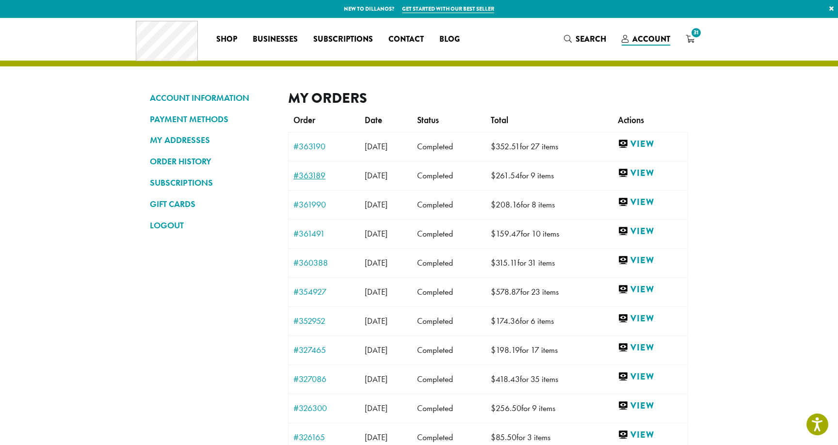
click at [316, 177] on link "#363189" at bounding box center [324, 175] width 62 height 9
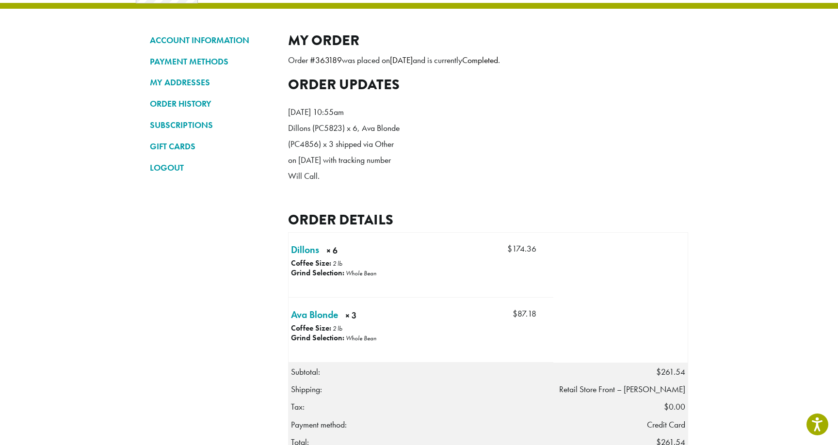
scroll to position [64, 0]
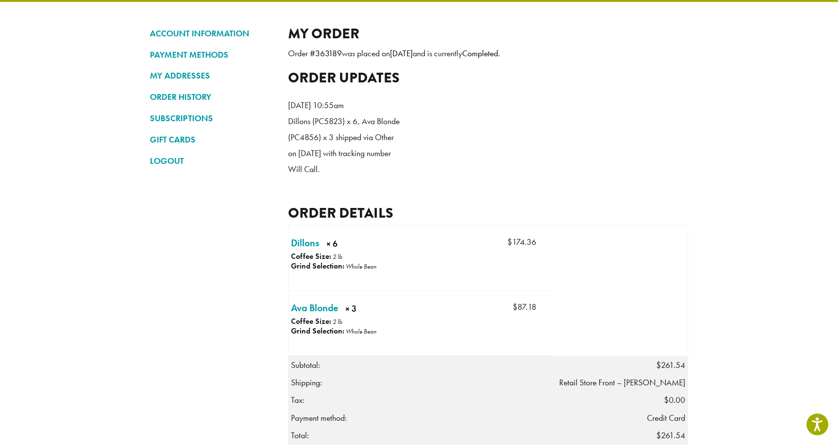
click at [302, 265] on td "Dillons × 6 × 6 Coffee Size: 2 lb Grind Selection: Whole Bean Price: $ 174.36" at bounding box center [356, 258] width 137 height 64
click at [303, 250] on link "Dillons × 6" at bounding box center [305, 243] width 28 height 15
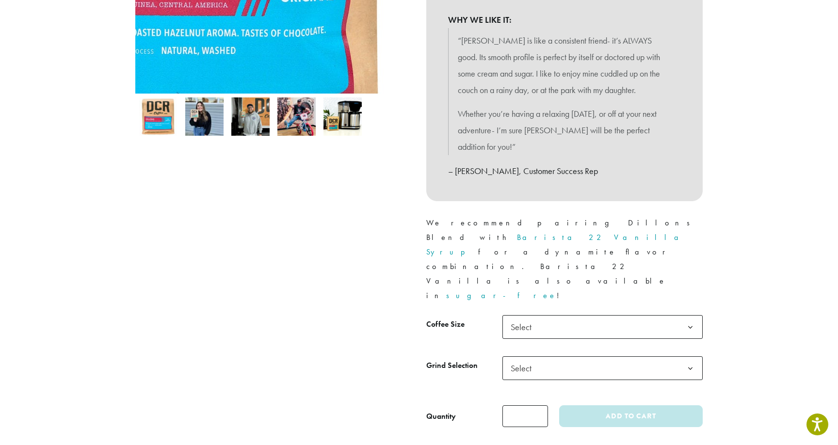
scroll to position [264, 0]
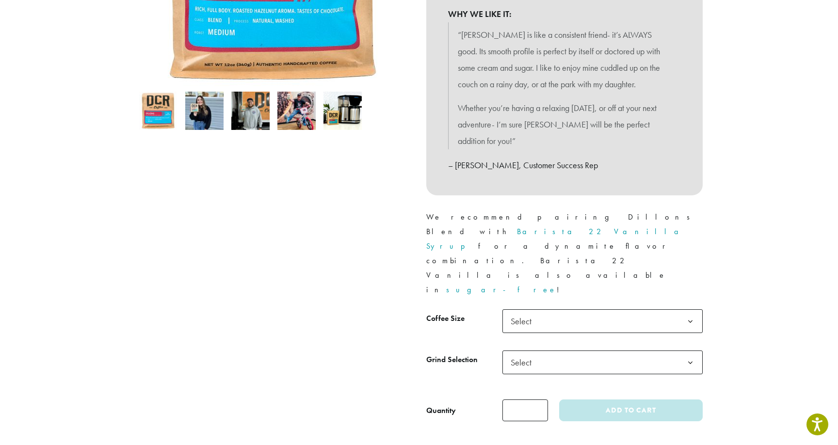
click at [516, 312] on span "Select" at bounding box center [524, 321] width 34 height 19
click at [541, 351] on span "Select" at bounding box center [602, 363] width 200 height 24
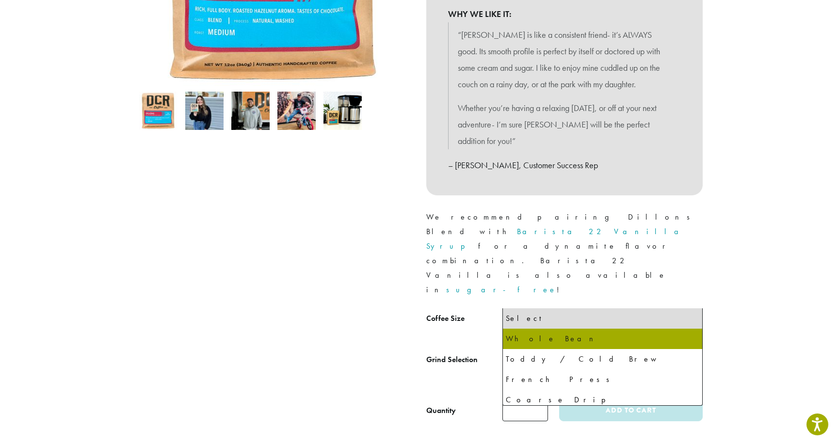
select select "**********"
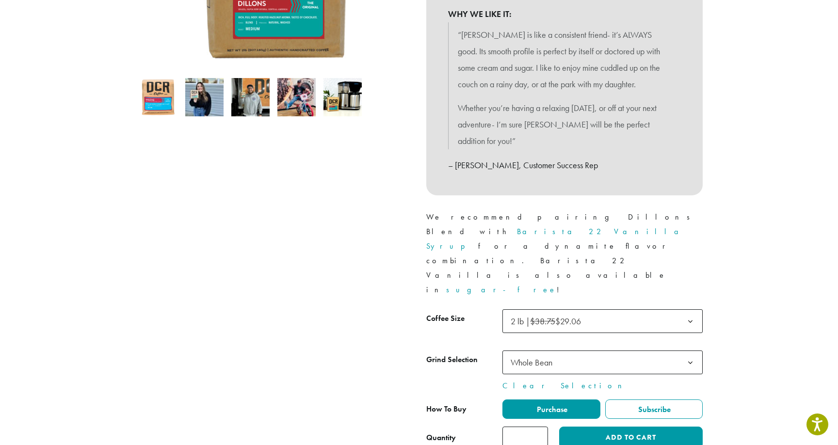
click at [540, 427] on input "*" at bounding box center [525, 438] width 46 height 22
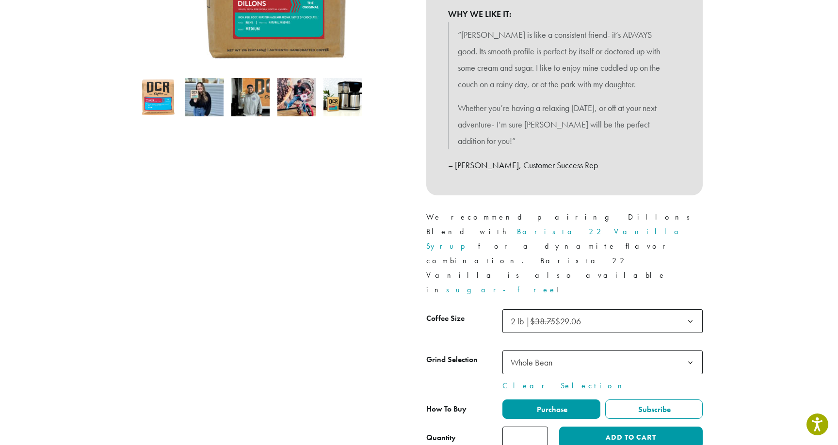
click at [540, 427] on input "*" at bounding box center [525, 438] width 46 height 22
type input "*"
click at [540, 427] on input "*" at bounding box center [525, 438] width 46 height 22
click at [590, 427] on button "Add to cart" at bounding box center [630, 438] width 143 height 22
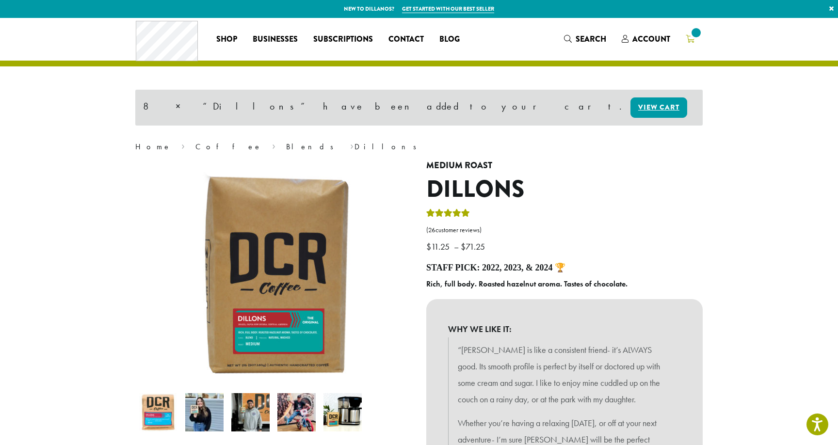
click at [691, 38] on icon at bounding box center [689, 39] width 9 height 8
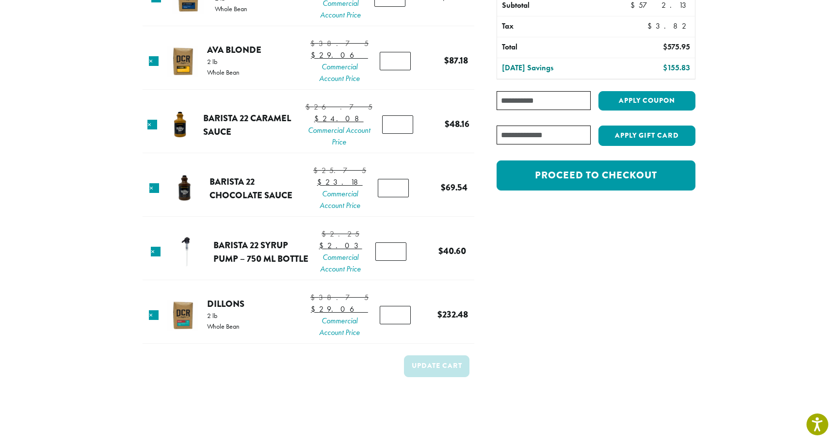
scroll to position [116, 0]
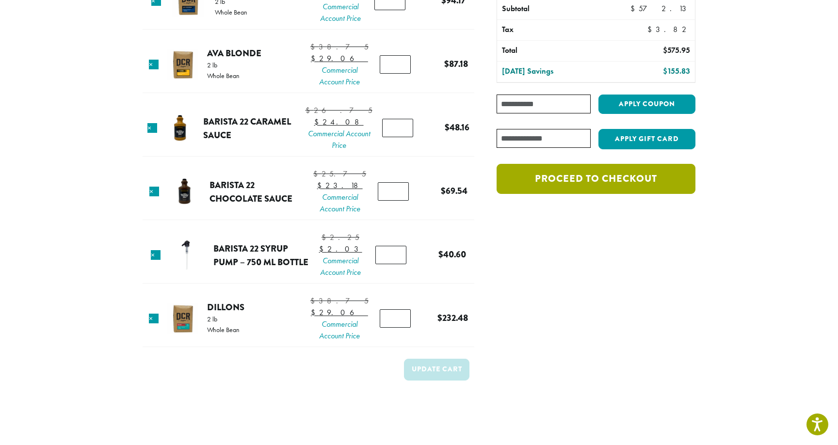
click at [642, 185] on link "Proceed to checkout" at bounding box center [595, 179] width 199 height 30
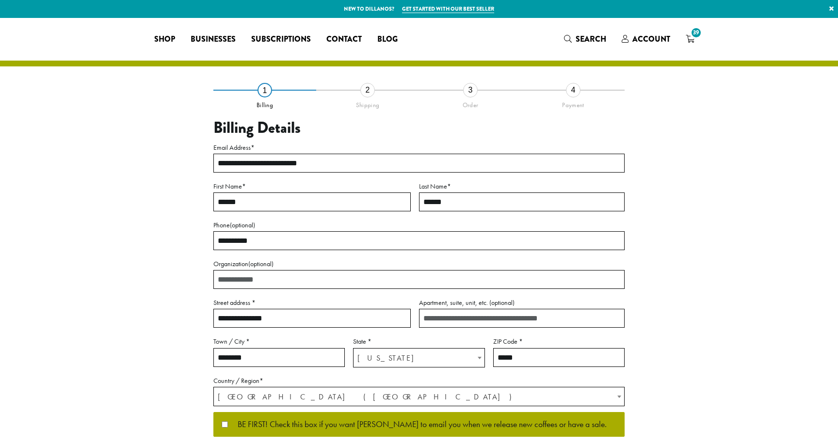
select select "**"
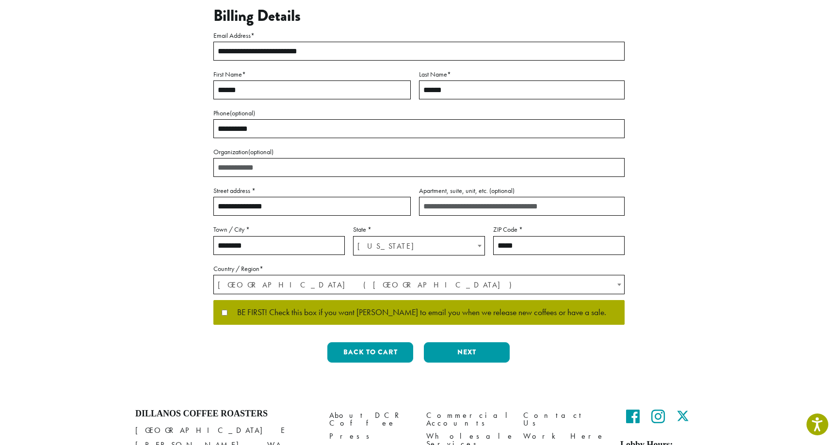
scroll to position [113, 0]
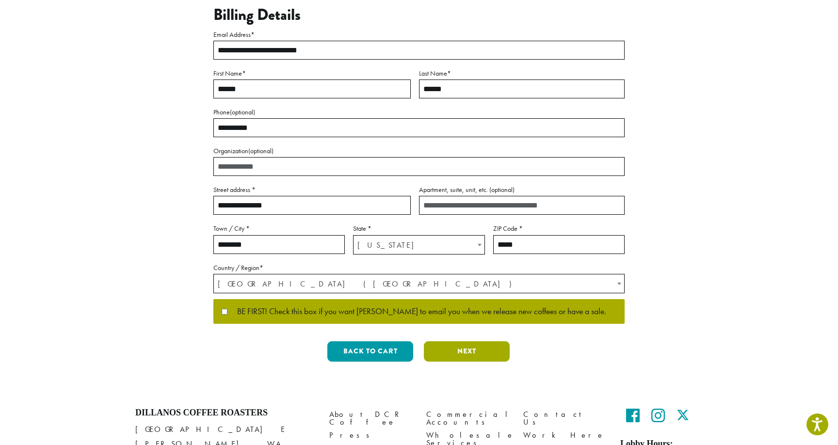
click at [460, 351] on button "Next" at bounding box center [467, 351] width 86 height 20
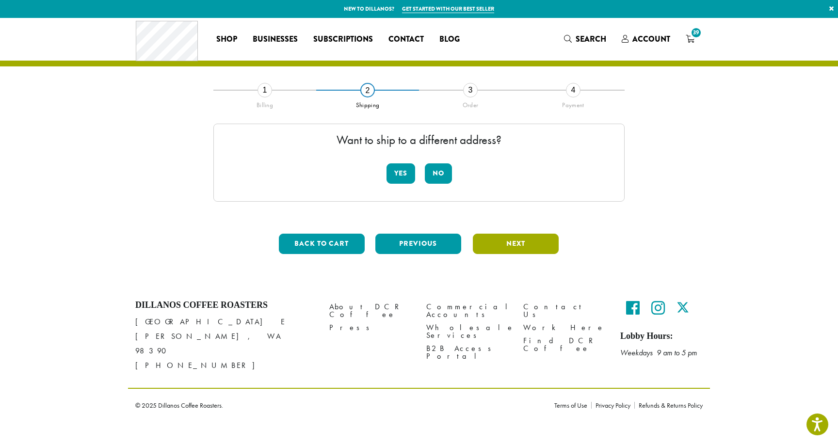
scroll to position [0, 0]
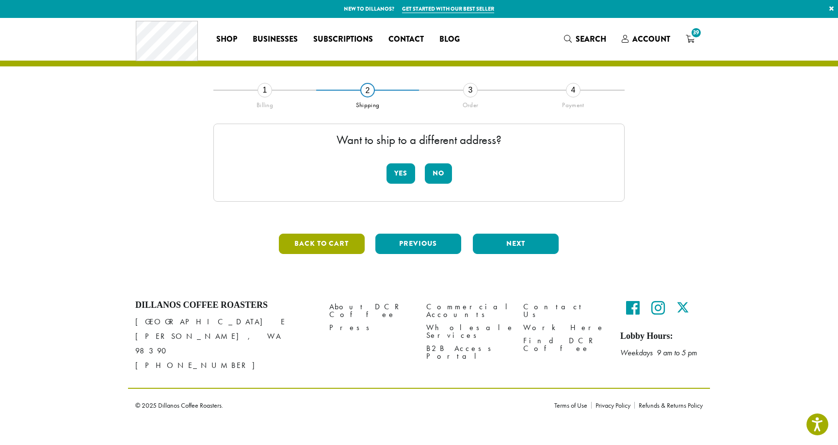
click at [332, 250] on button "Back to cart" at bounding box center [322, 244] width 86 height 20
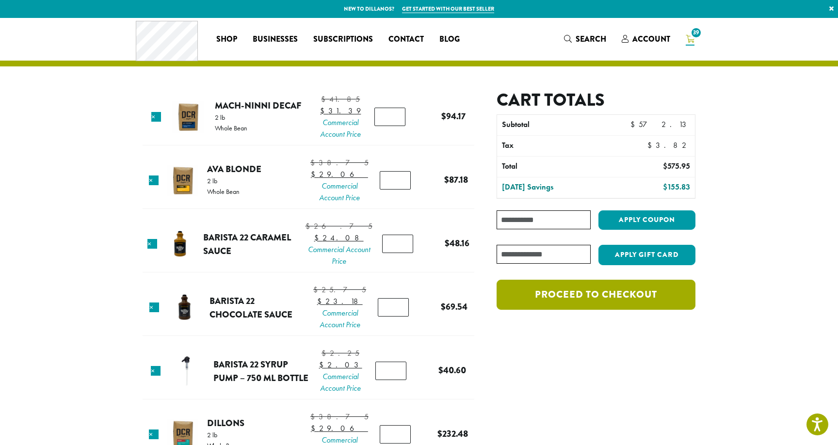
click at [587, 299] on link "Proceed to checkout" at bounding box center [595, 295] width 199 height 30
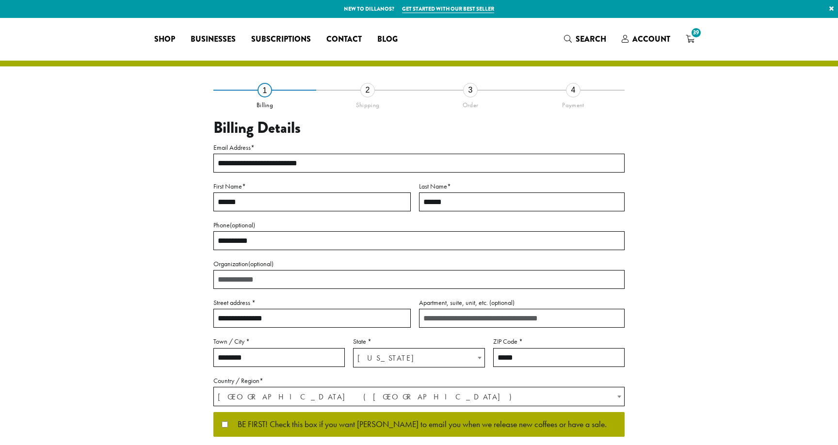
select select "**"
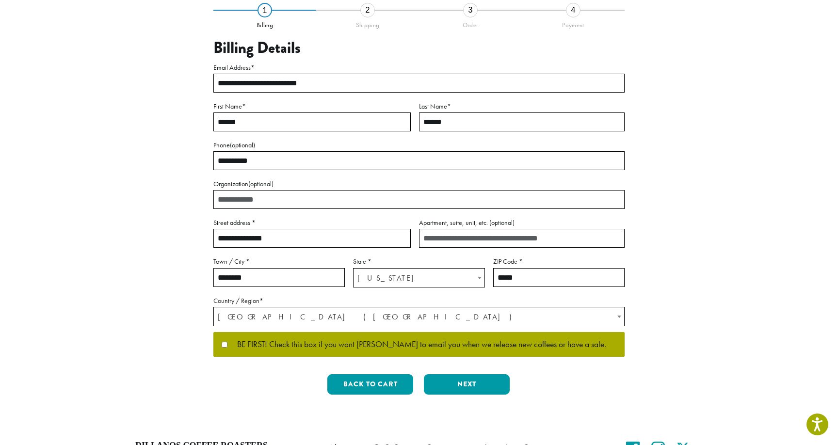
scroll to position [80, 0]
drag, startPoint x: 278, startPoint y: 240, endPoint x: 189, endPoint y: 237, distance: 89.2
click at [189, 238] on div "**********" at bounding box center [419, 206] width 553 height 393
type input "***"
type input "**********"
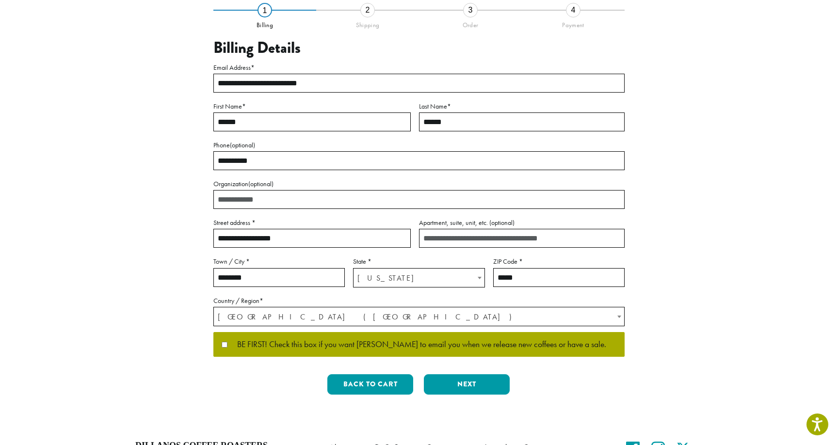
drag, startPoint x: 282, startPoint y: 274, endPoint x: 231, endPoint y: 273, distance: 50.9
click at [231, 274] on input "********" at bounding box center [278, 277] width 131 height 19
type input "*"
type input "********"
type input "*****"
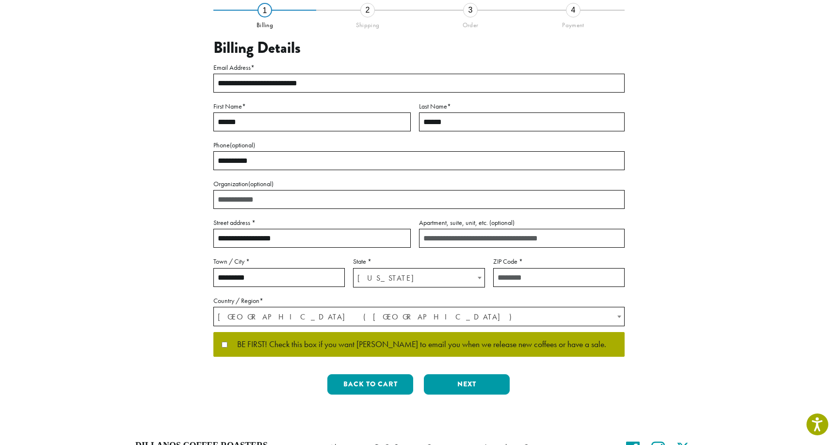
type input "*****"
click at [444, 385] on button "Next" at bounding box center [467, 384] width 86 height 20
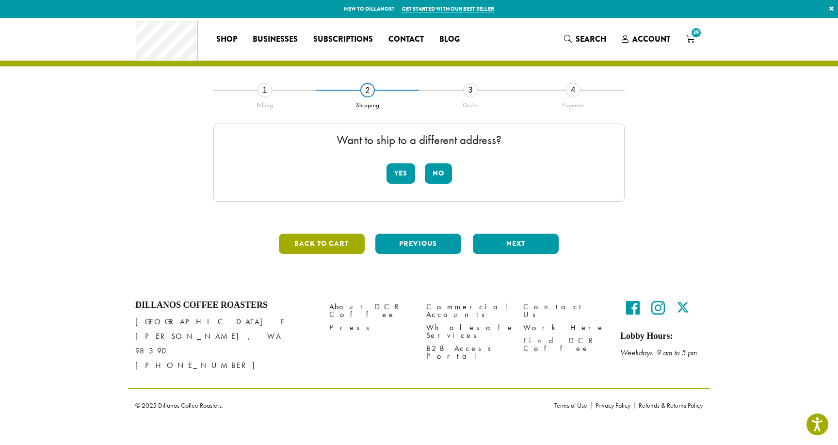
click at [319, 239] on button "Back to cart" at bounding box center [322, 244] width 86 height 20
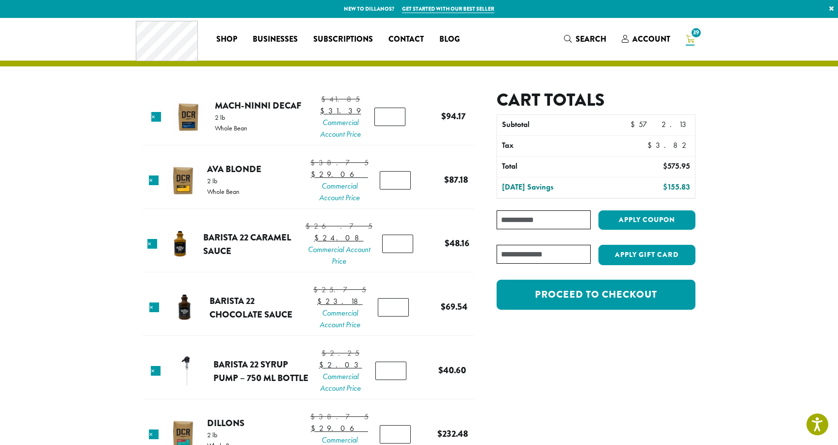
click at [563, 301] on link "Proceed to checkout" at bounding box center [595, 295] width 199 height 30
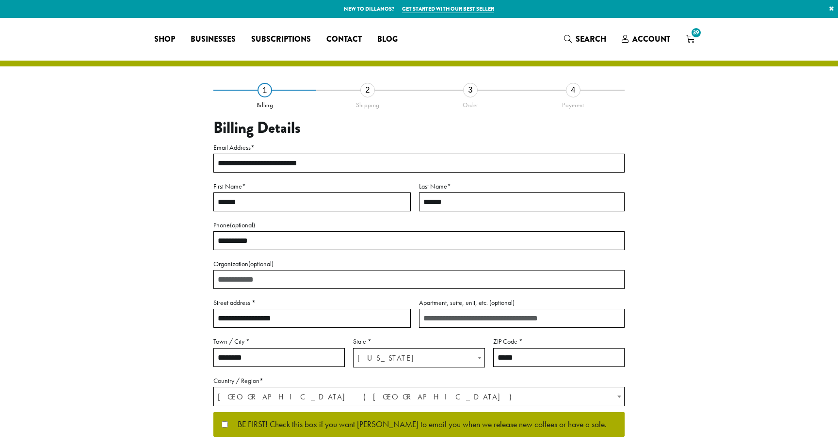
select select "**"
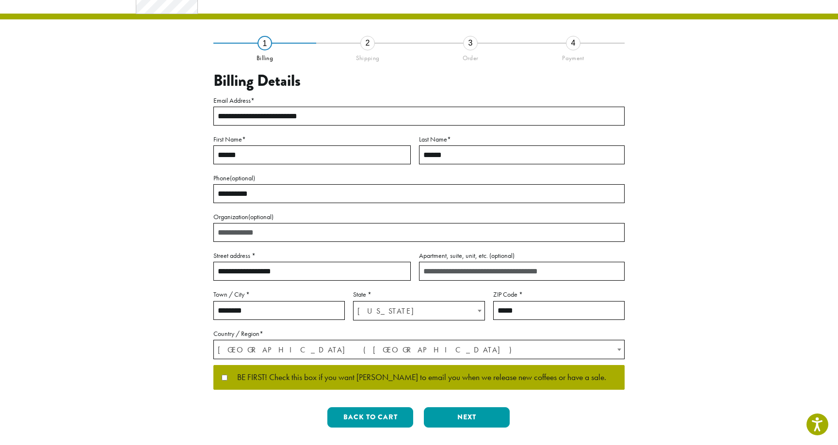
scroll to position [59, 0]
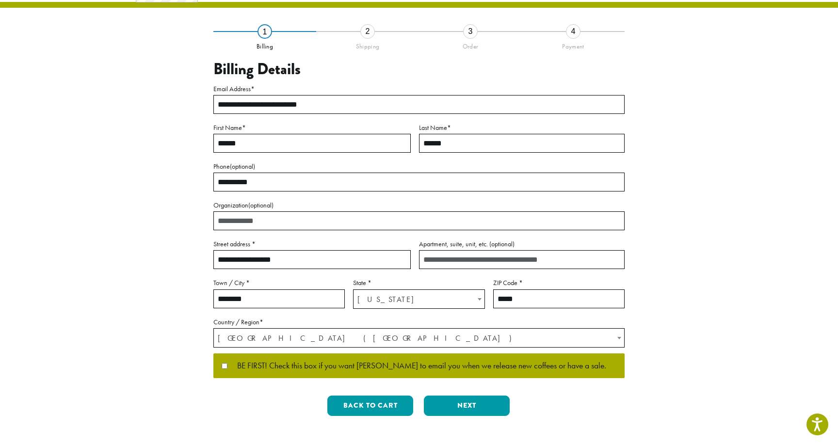
drag, startPoint x: 284, startPoint y: 261, endPoint x: 173, endPoint y: 260, distance: 110.5
type input "****"
type input "**********"
drag, startPoint x: 258, startPoint y: 300, endPoint x: 198, endPoint y: 297, distance: 60.2
type input "********"
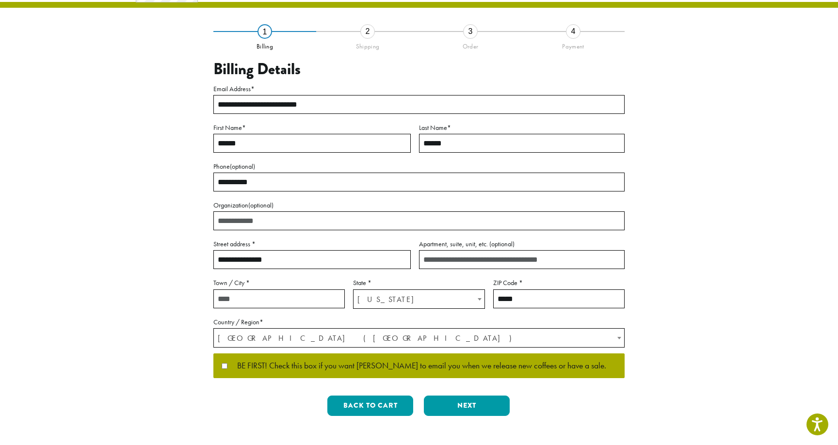
type input "********"
type input "*****"
click at [269, 297] on input "********" at bounding box center [278, 298] width 131 height 19
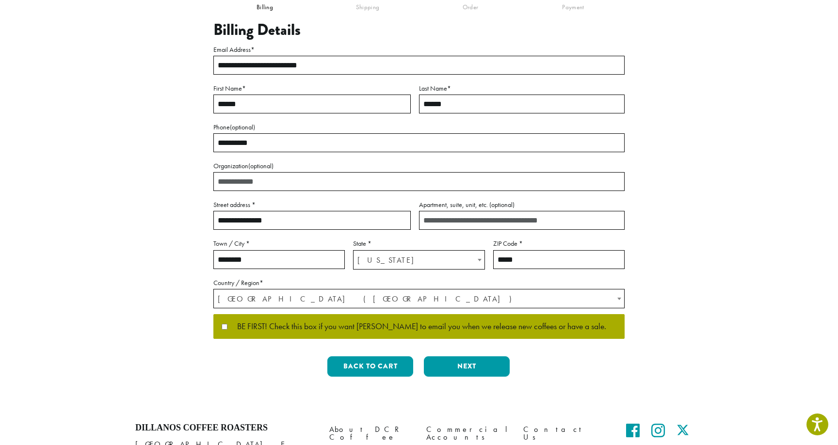
scroll to position [105, 0]
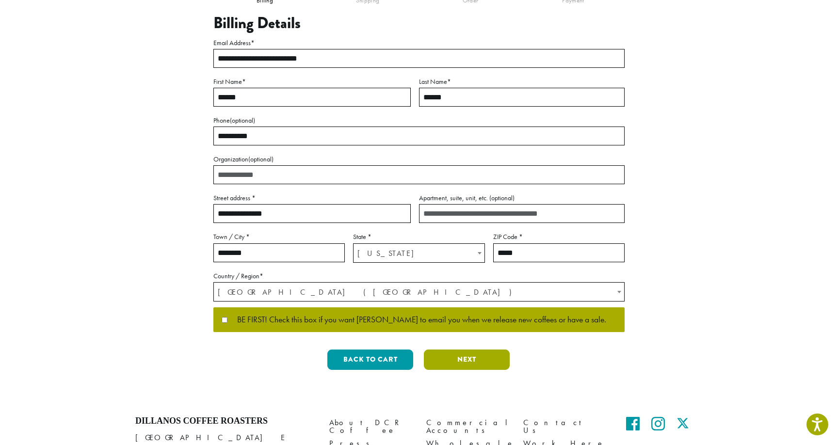
click at [478, 363] on button "Next" at bounding box center [467, 360] width 86 height 20
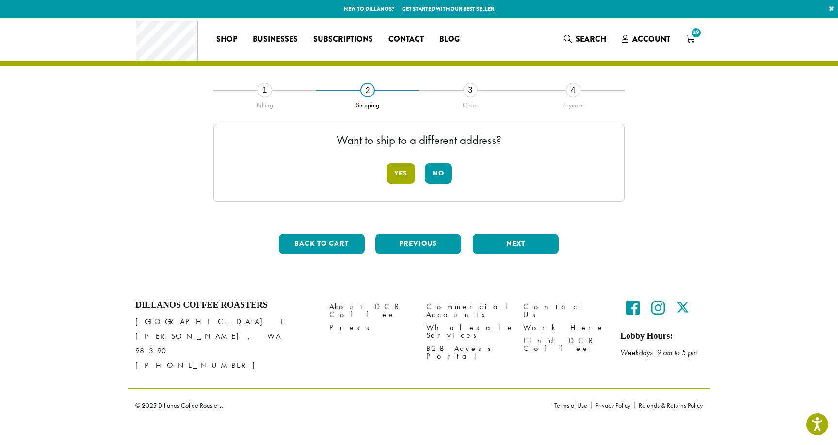
click at [387, 175] on button "Yes" at bounding box center [400, 173] width 29 height 20
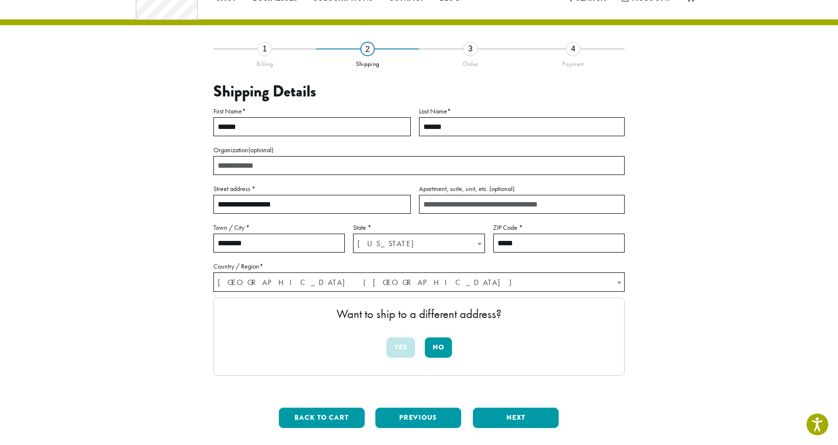
scroll to position [49, 0]
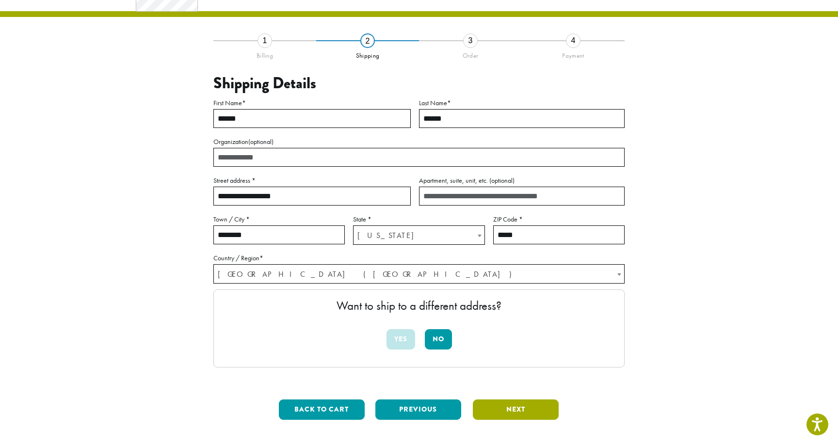
click at [492, 402] on button "Next" at bounding box center [516, 409] width 86 height 20
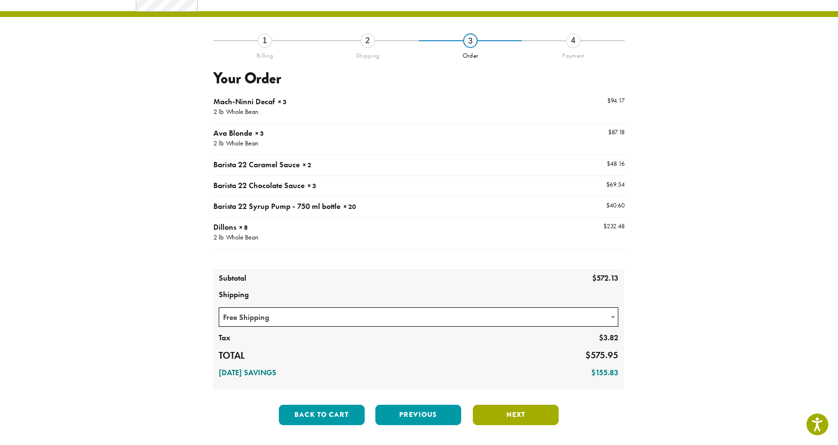
click at [499, 410] on button "Next" at bounding box center [516, 415] width 86 height 20
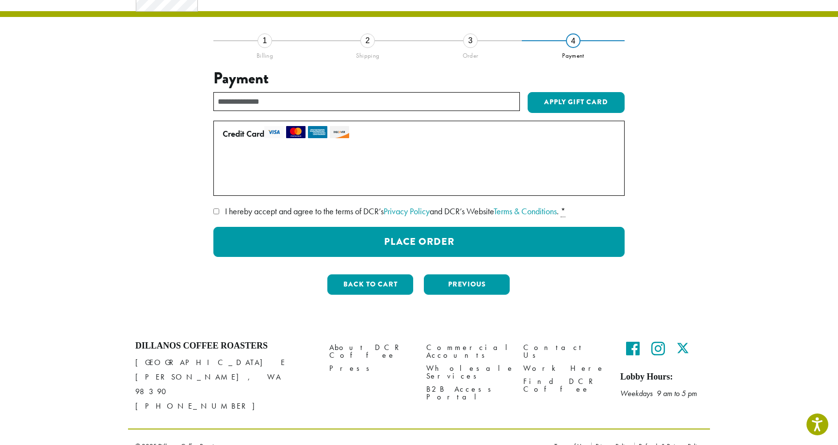
click at [227, 186] on label "Use a new card" at bounding box center [417, 183] width 389 height 16
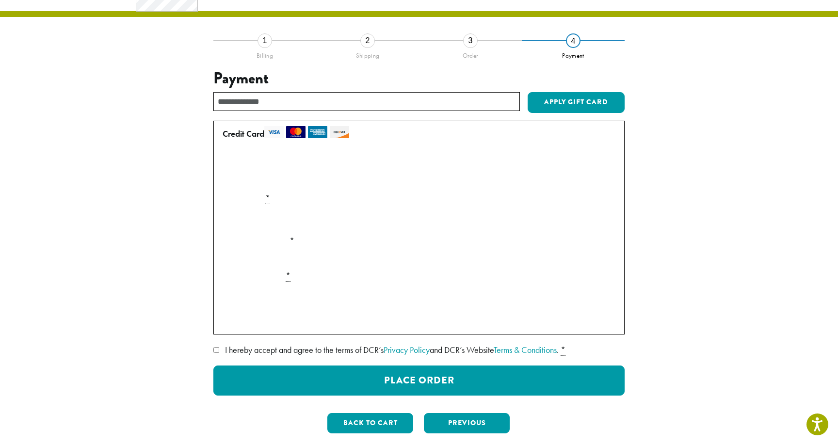
click at [228, 157] on label "• • • 6734 (expires 09/28)" at bounding box center [417, 163] width 389 height 16
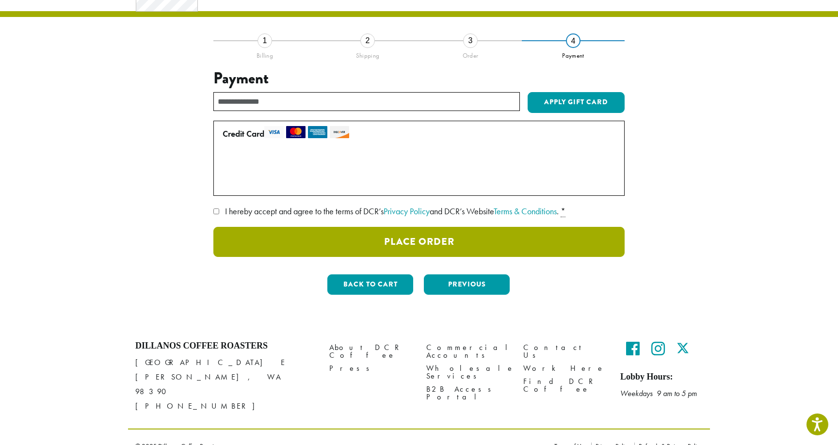
click at [438, 239] on button "Place Order" at bounding box center [418, 242] width 411 height 30
